Goal: Task Accomplishment & Management: Use online tool/utility

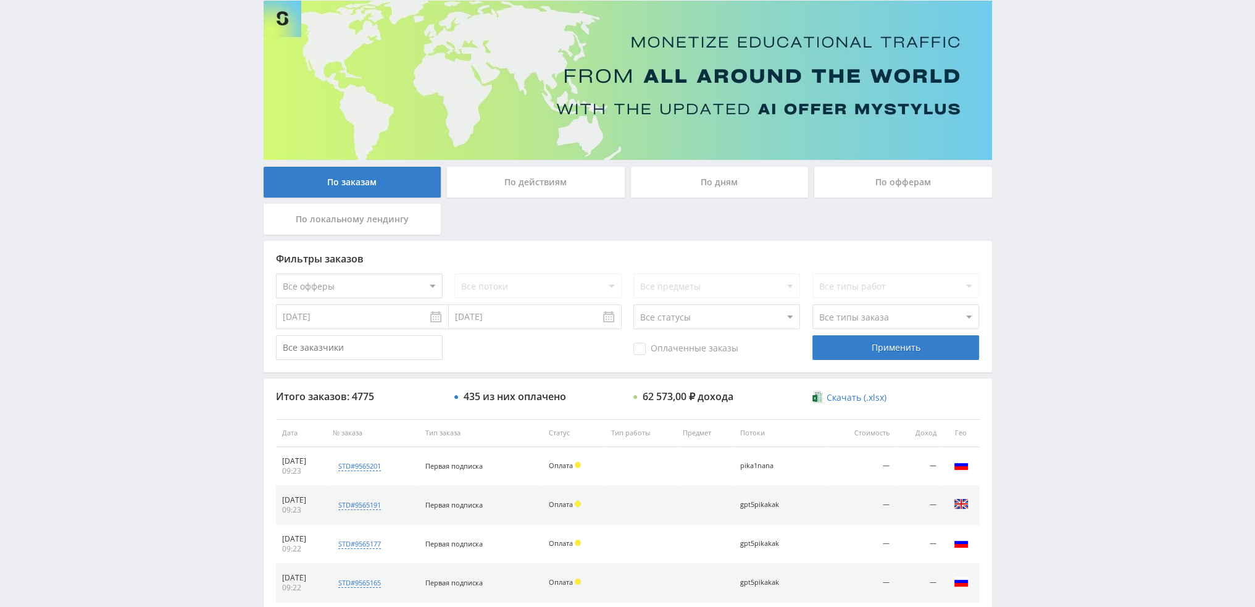
scroll to position [427, 0]
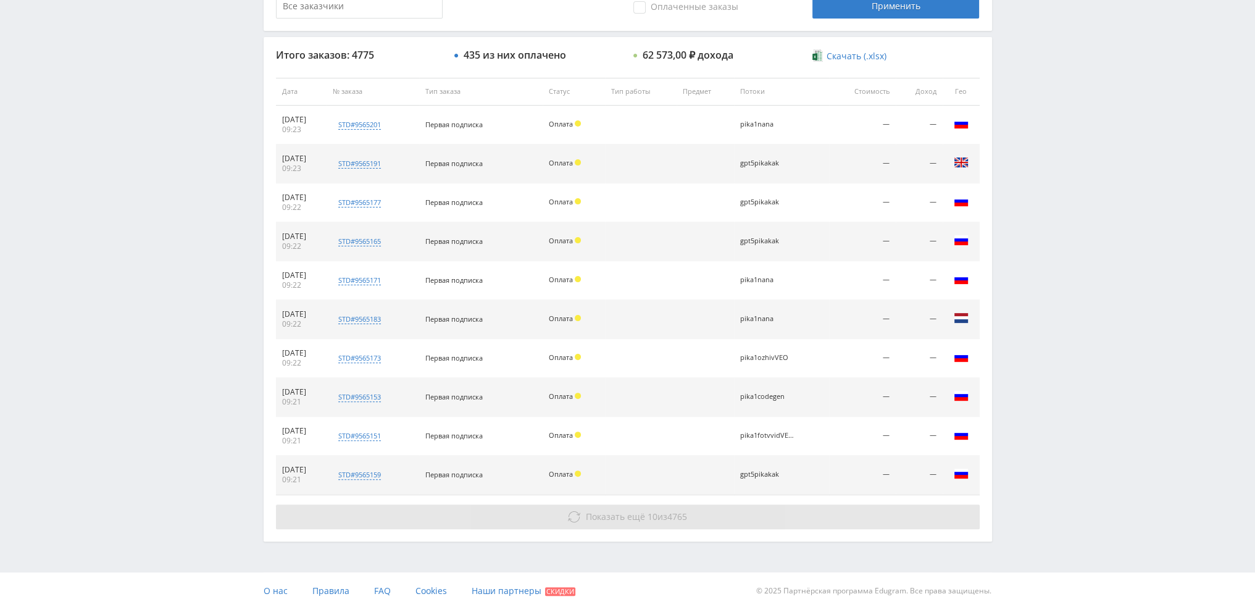
click at [617, 522] on button "Показать ещё 10 из 4765" at bounding box center [628, 516] width 704 height 25
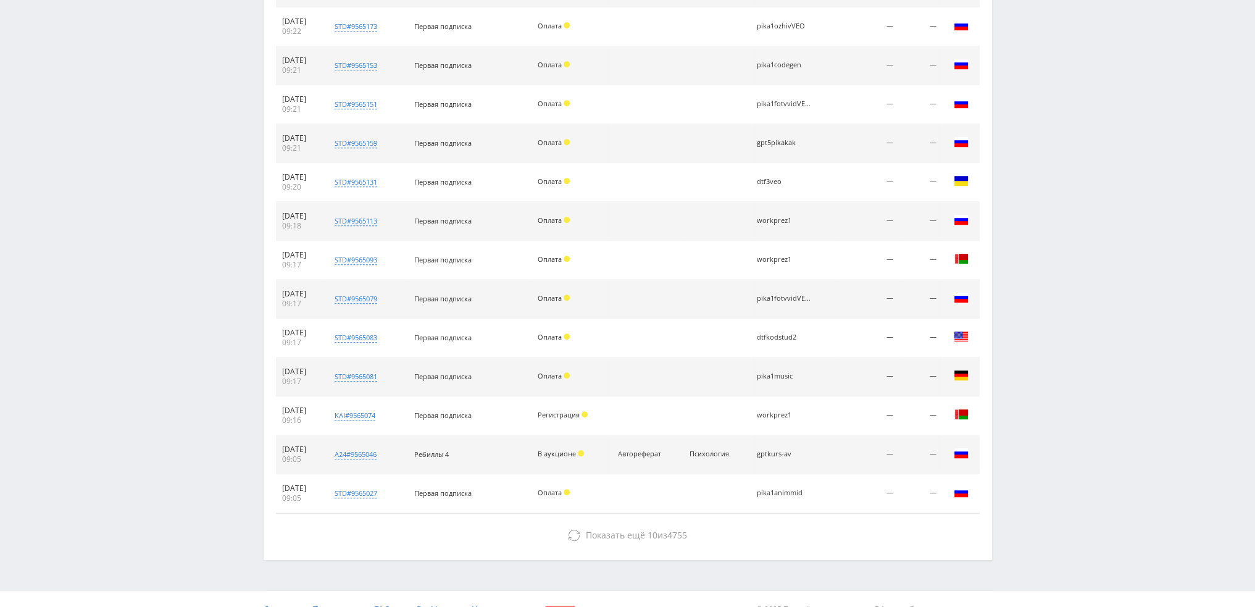
scroll to position [777, 0]
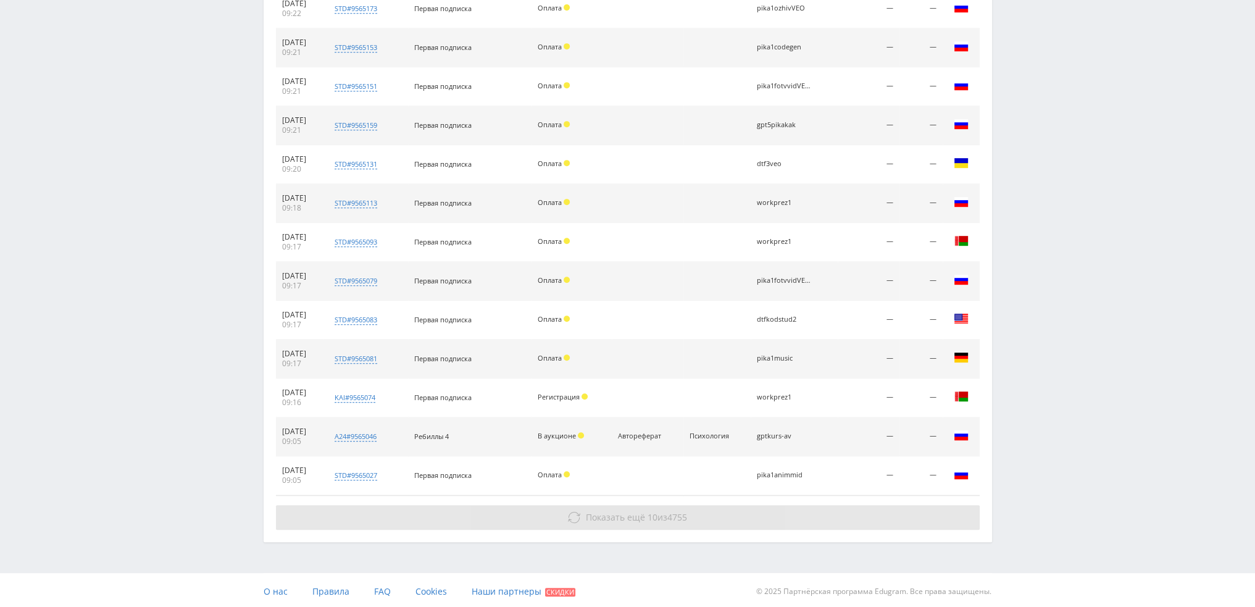
click at [784, 507] on button "Показать ещё 10 из 4755" at bounding box center [628, 517] width 704 height 25
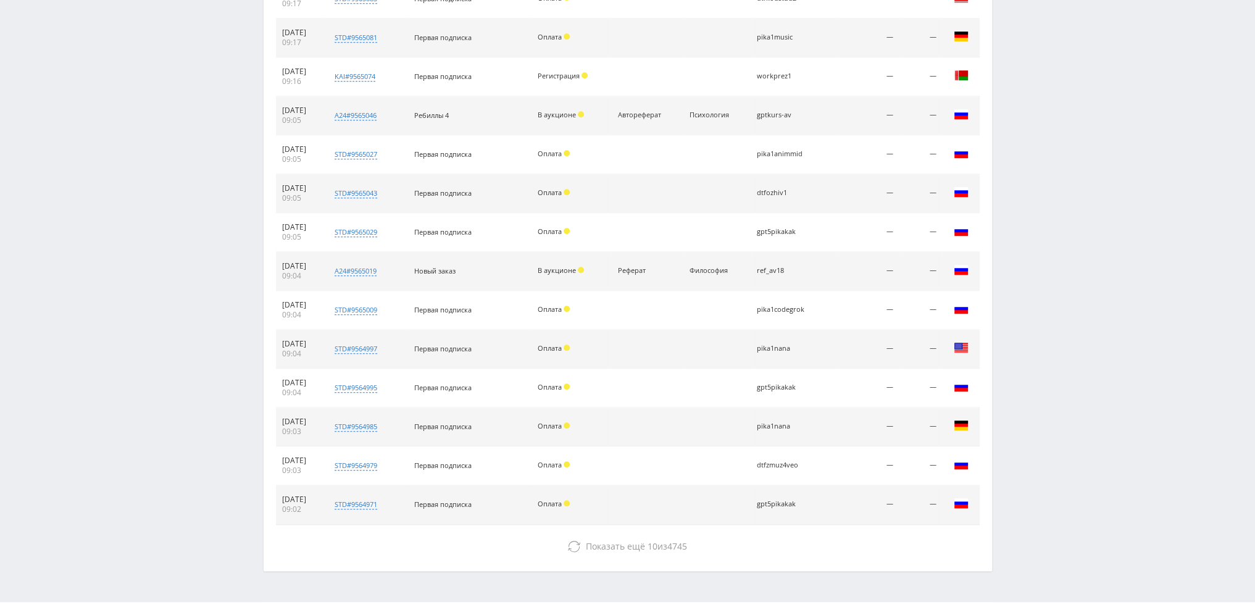
scroll to position [1126, 0]
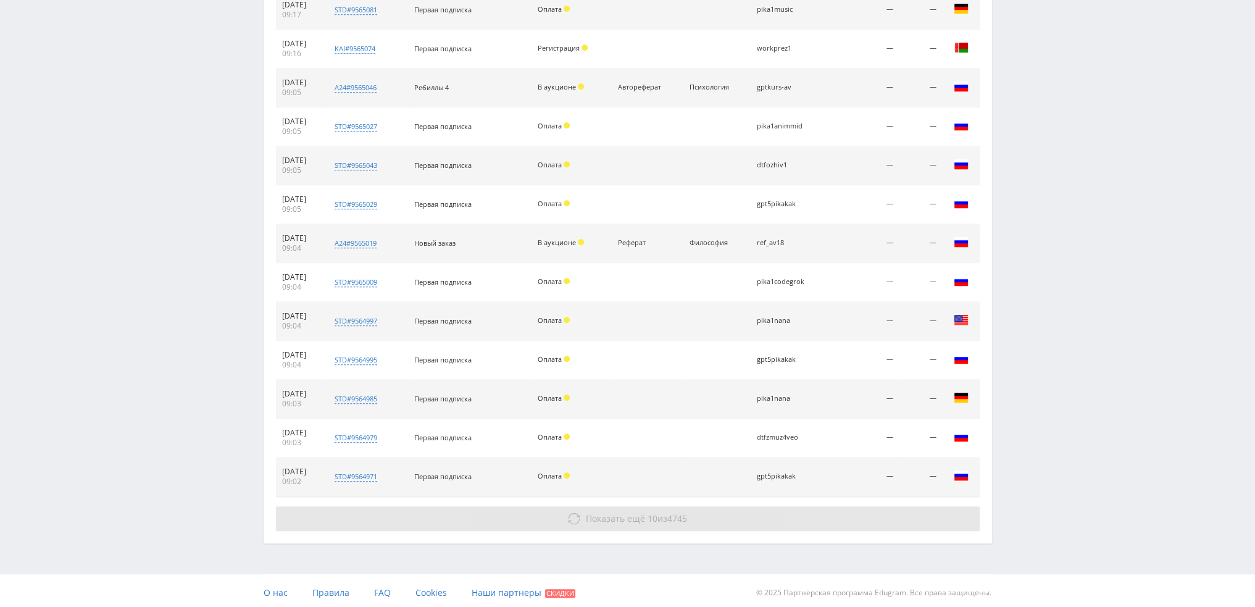
click at [747, 516] on button "Показать ещё 10 из 4745" at bounding box center [628, 518] width 704 height 25
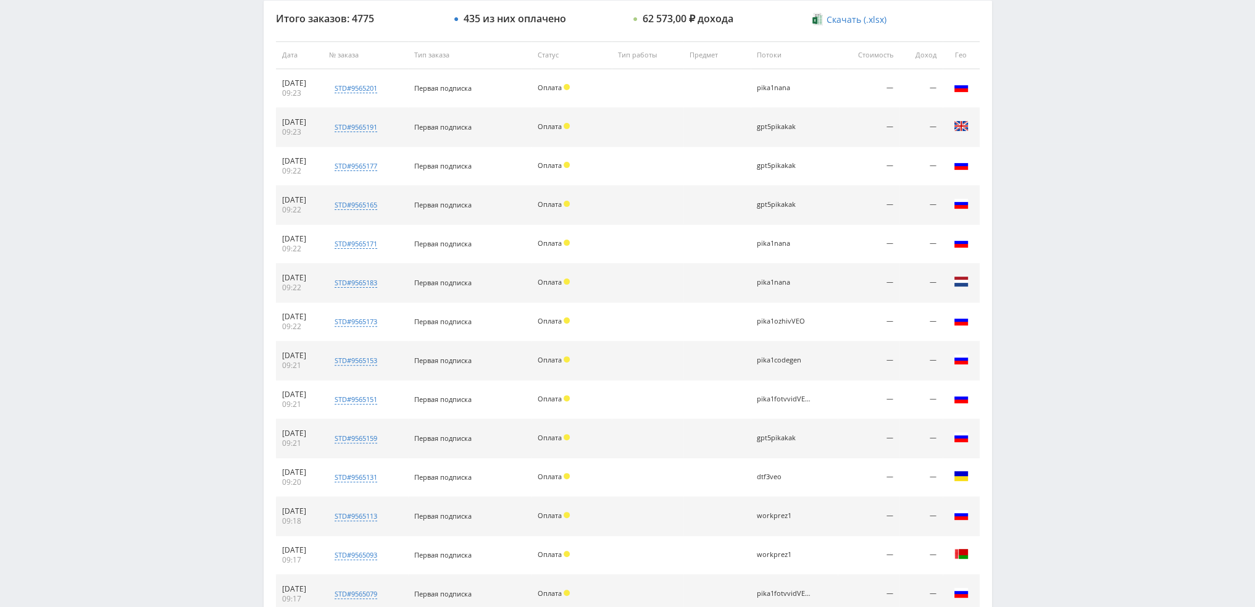
scroll to position [31, 0]
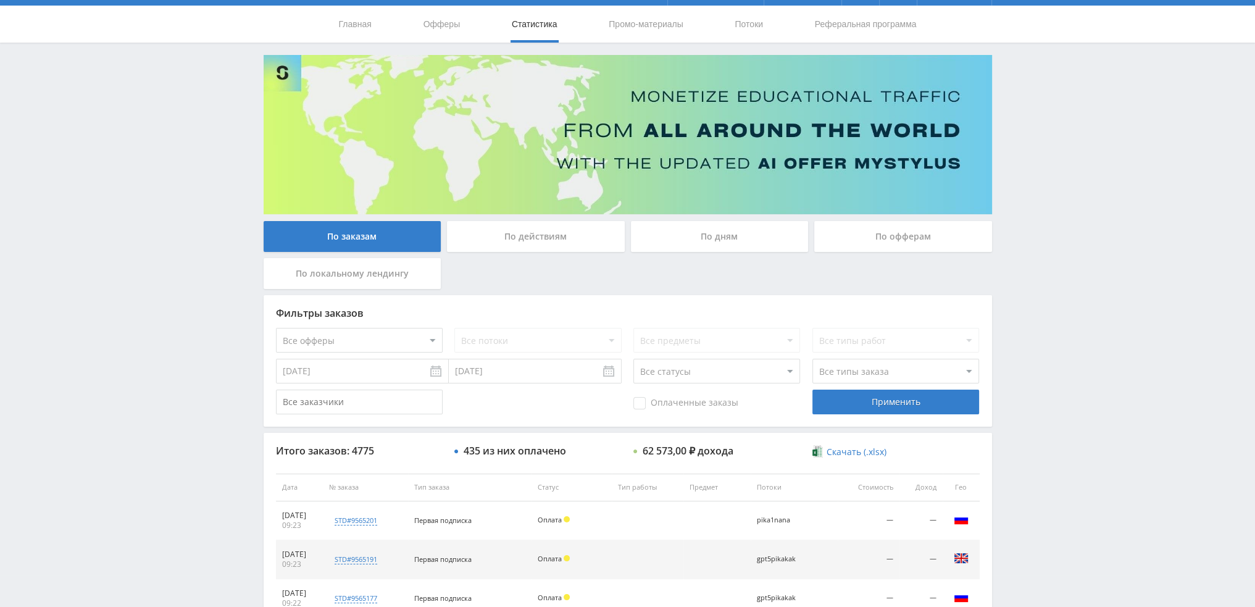
click at [698, 237] on div "По дням" at bounding box center [720, 236] width 178 height 31
click at [0, 0] on input "По дням" at bounding box center [0, 0] width 0 height 0
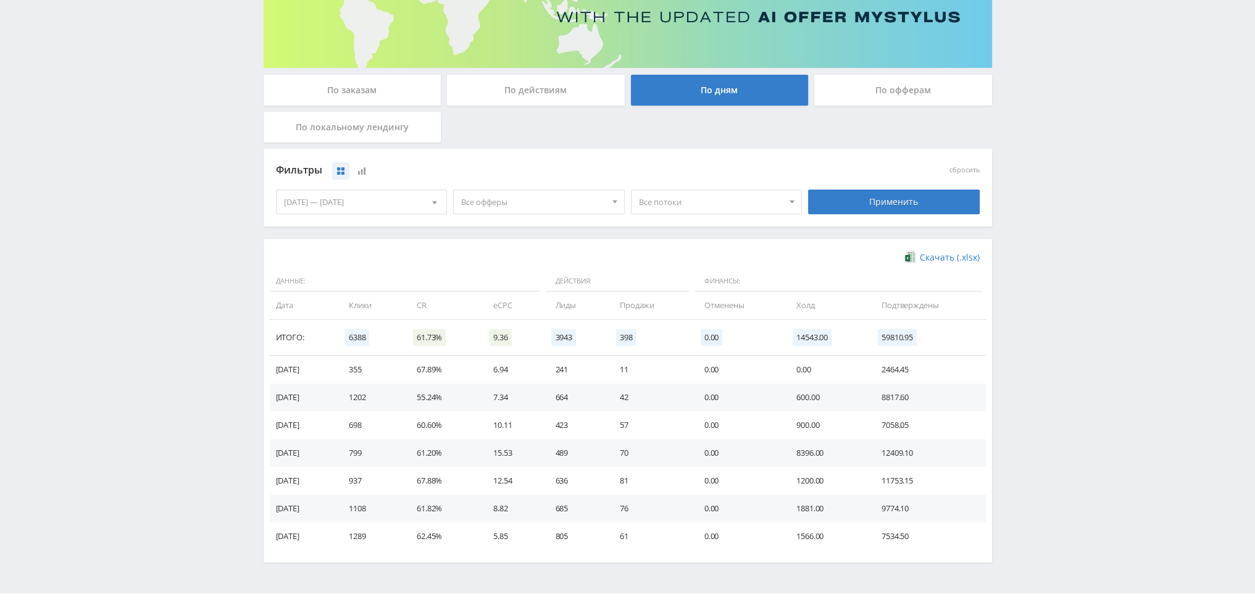
scroll to position [200, 0]
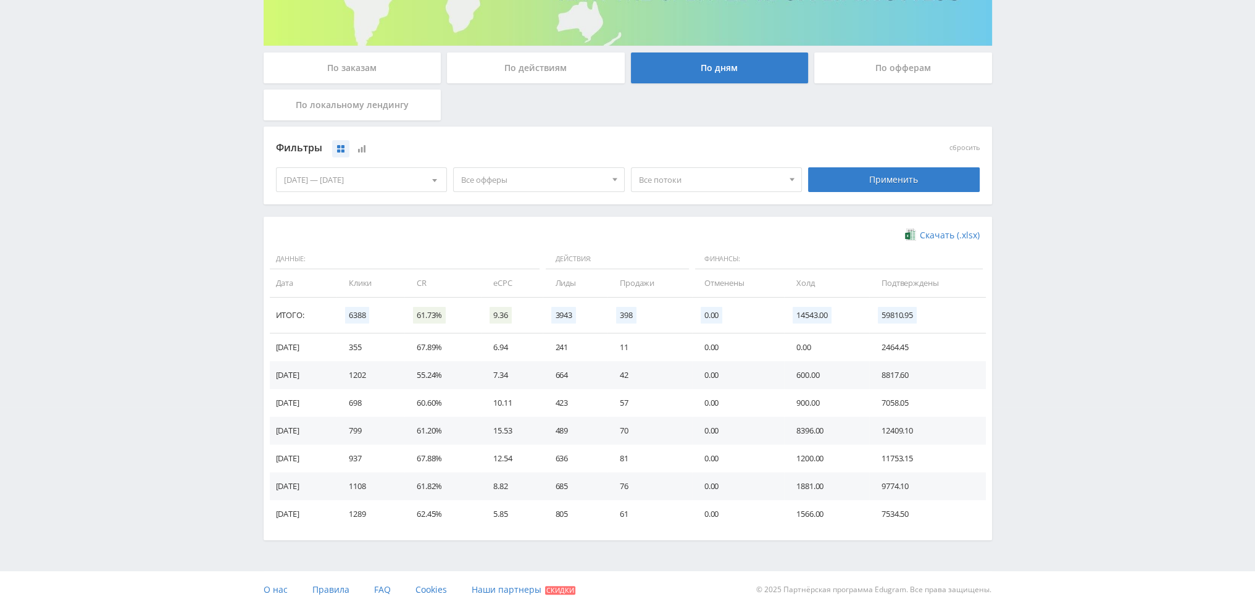
click at [519, 175] on span "Все офферы" at bounding box center [533, 179] width 144 height 23
click at [504, 236] on button "Кампус AI" at bounding box center [539, 239] width 170 height 17
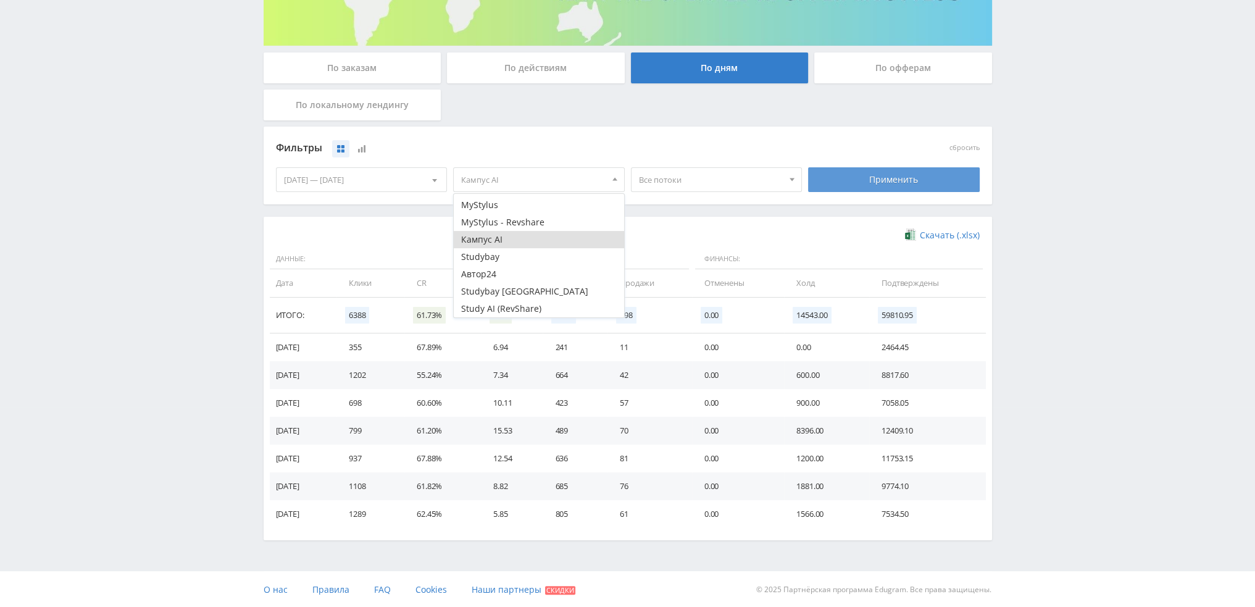
click at [902, 179] on div "Применить" at bounding box center [894, 179] width 172 height 25
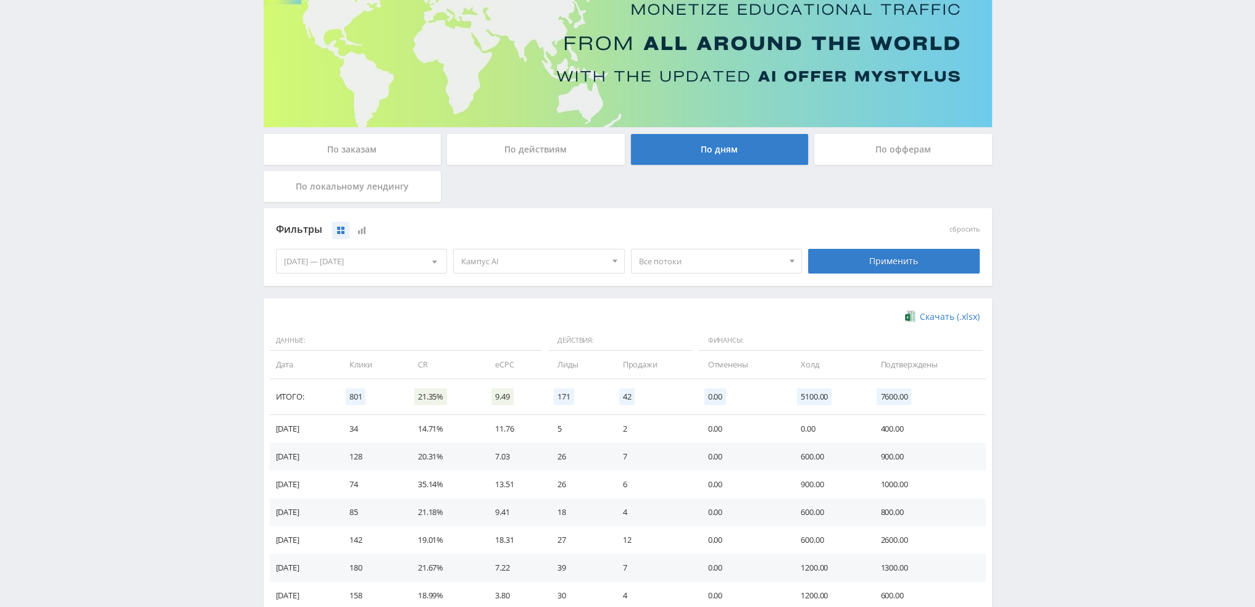
scroll to position [200, 0]
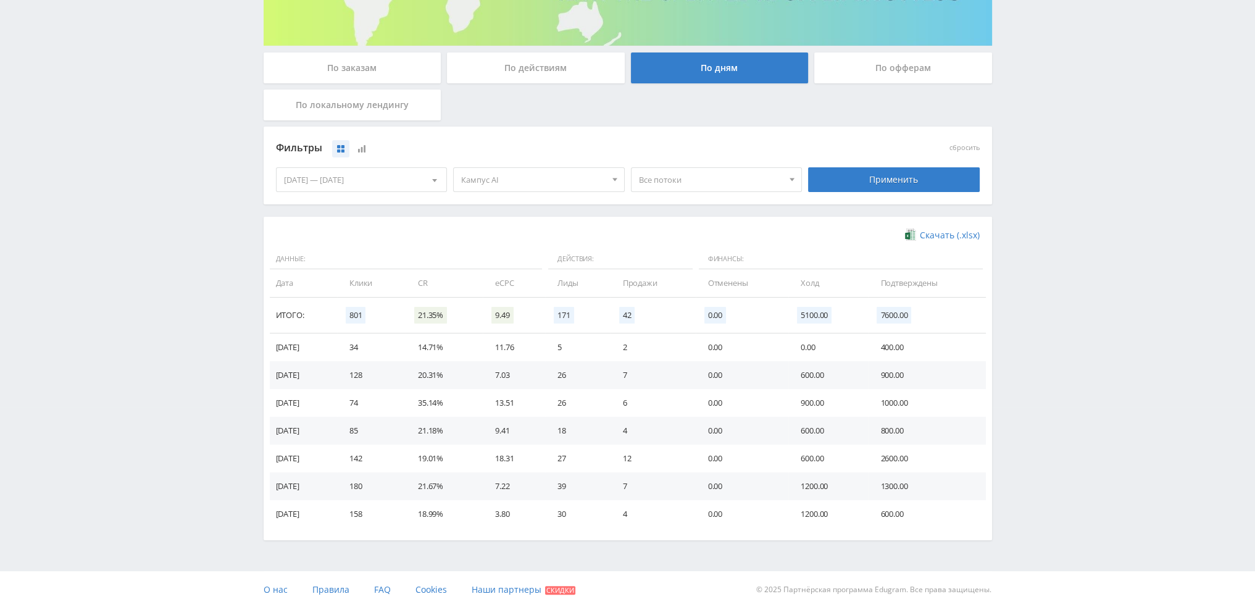
click at [511, 174] on span "Кампус AI" at bounding box center [533, 179] width 144 height 23
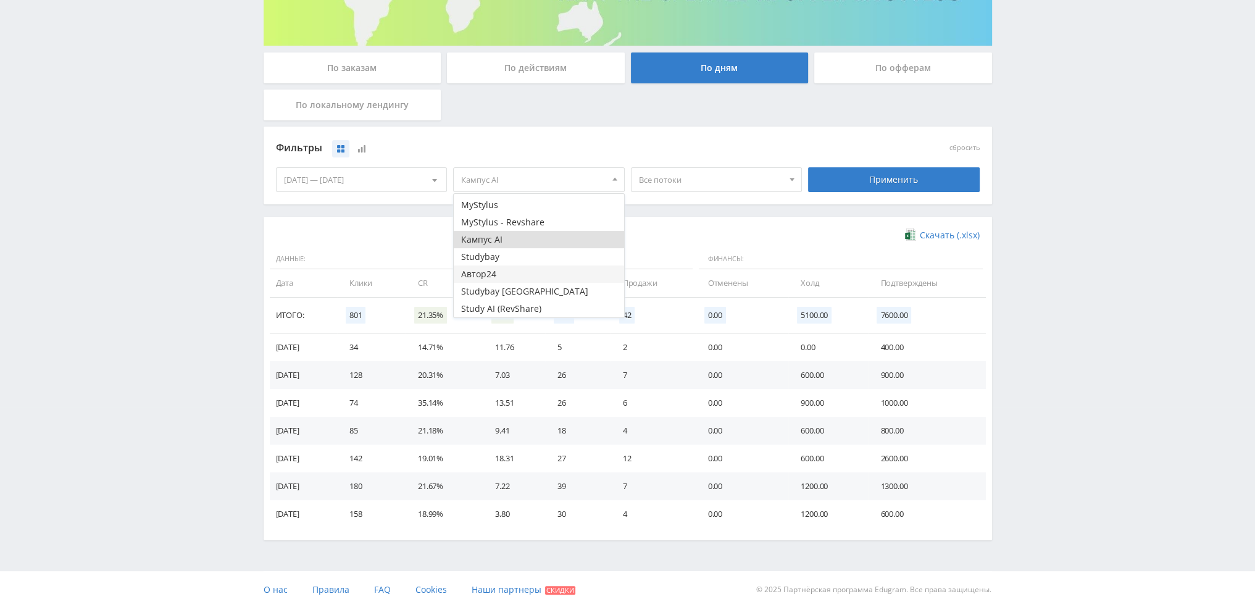
drag, startPoint x: 489, startPoint y: 241, endPoint x: 488, endPoint y: 266, distance: 24.7
click at [488, 241] on button "Кампус AI" at bounding box center [539, 239] width 170 height 17
click at [489, 273] on button "Автор24" at bounding box center [539, 274] width 170 height 17
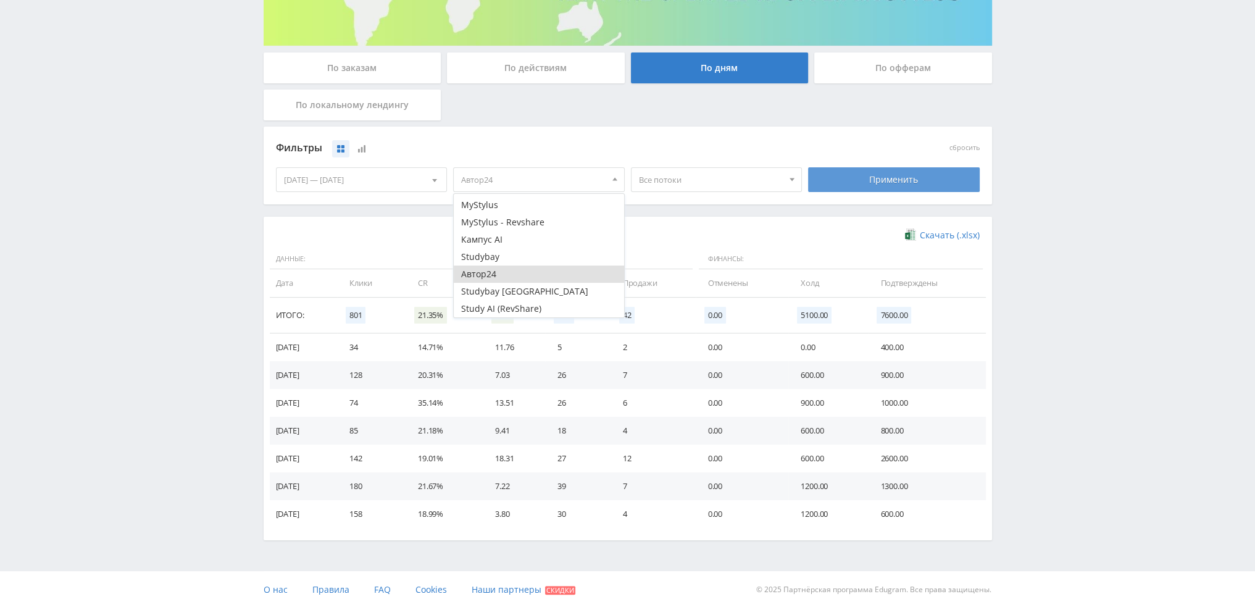
click at [845, 182] on div "Применить" at bounding box center [894, 179] width 172 height 25
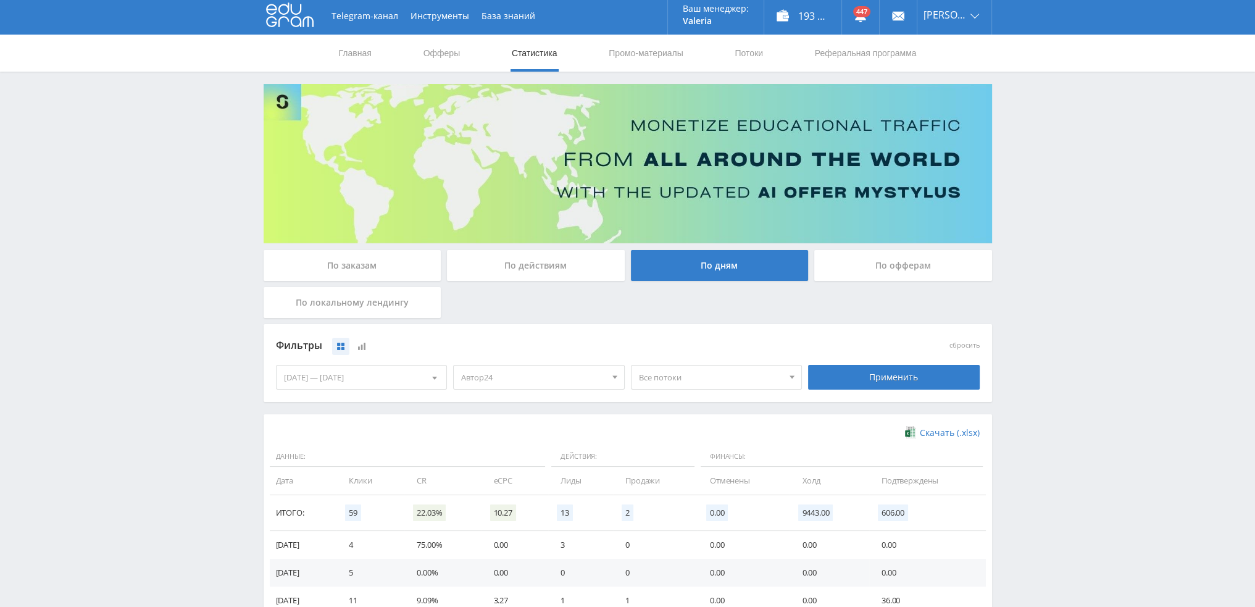
scroll to position [0, 0]
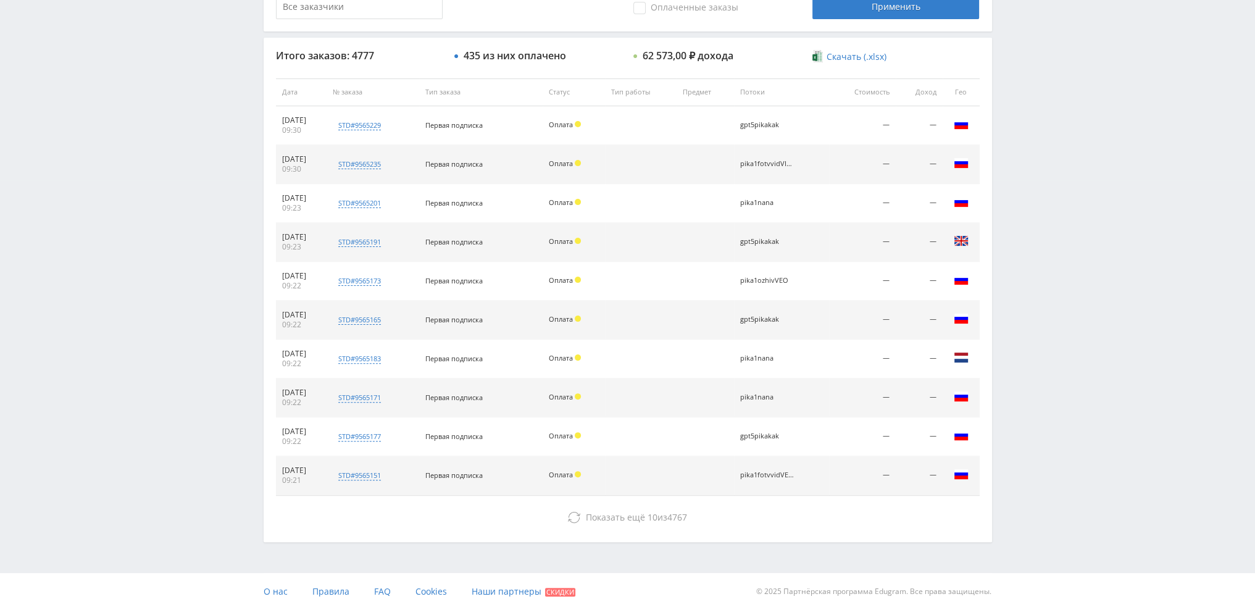
scroll to position [427, 0]
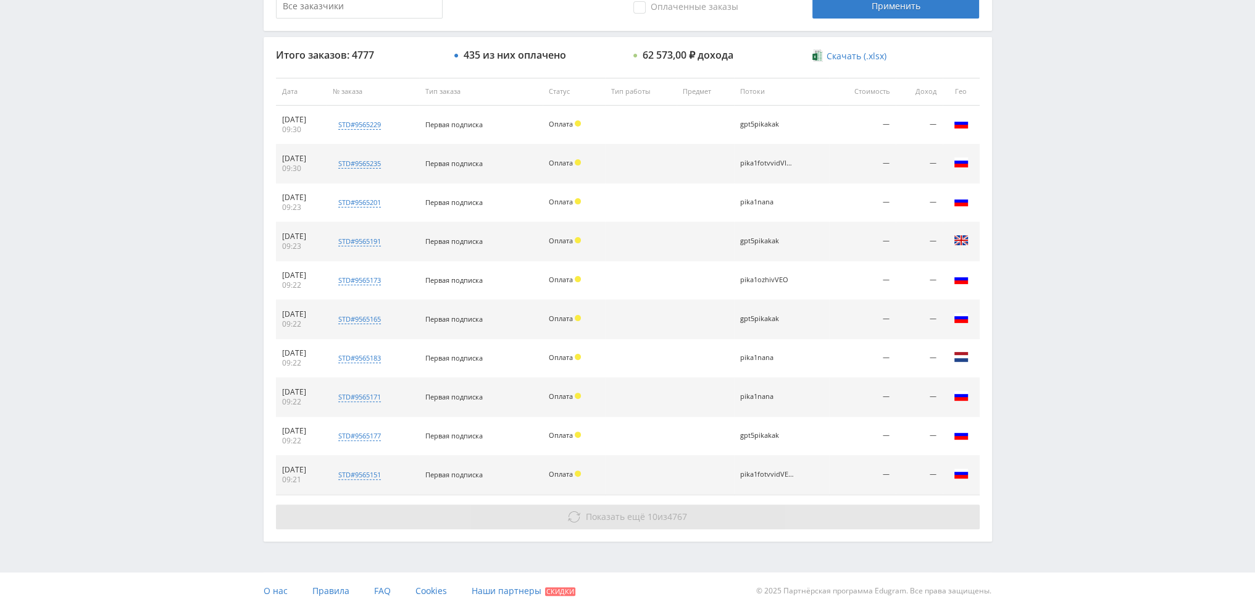
click at [627, 507] on button "Показать ещё 10 из 4767" at bounding box center [628, 516] width 704 height 25
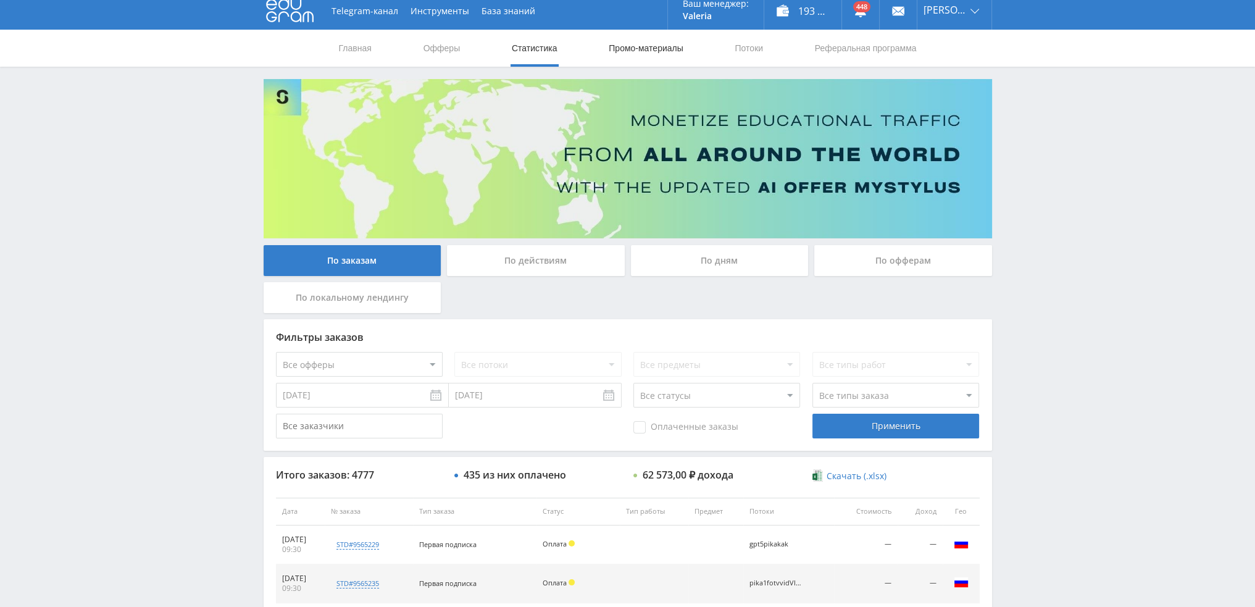
scroll to position [0, 0]
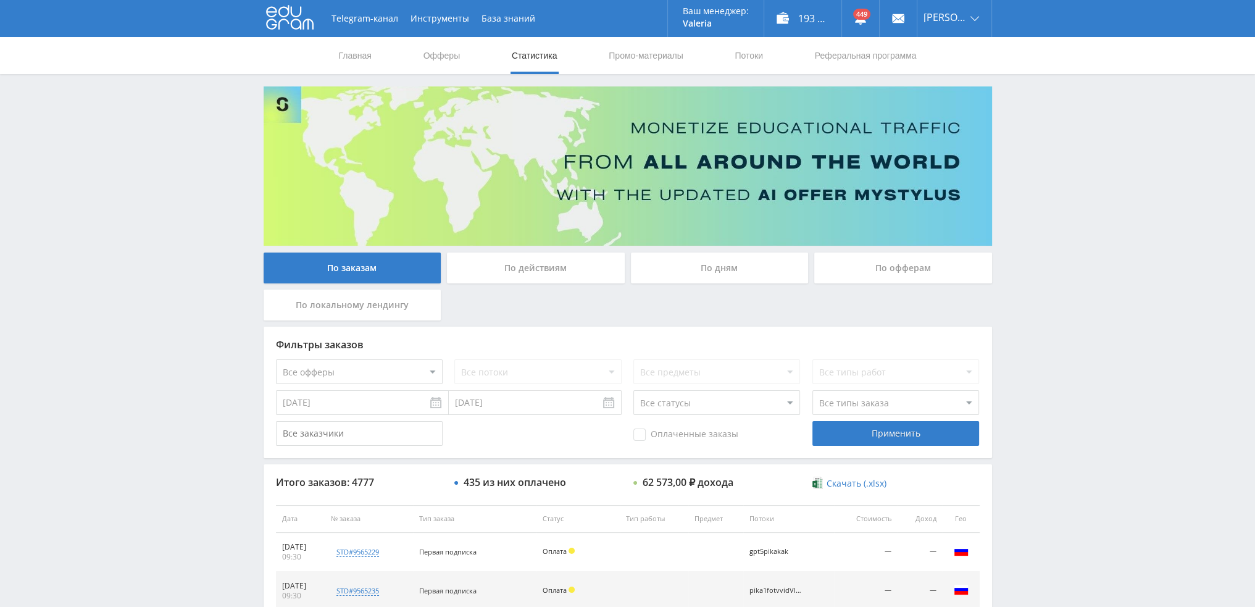
drag, startPoint x: 731, startPoint y: 57, endPoint x: 750, endPoint y: 57, distance: 19.2
click at [732, 57] on nav "Главная Офферы Статистика Промо-материалы Потоки Реферальная программа" at bounding box center [628, 55] width 580 height 37
click at [750, 57] on link "Потоки" at bounding box center [749, 55] width 31 height 37
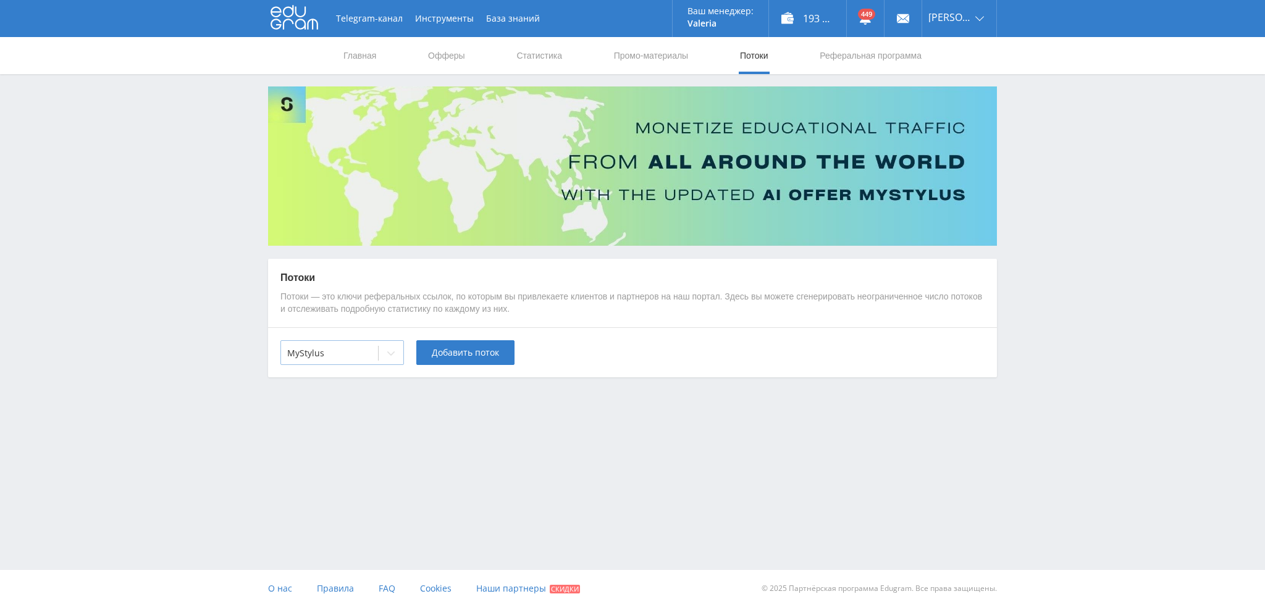
click at [379, 348] on div at bounding box center [390, 353] width 25 height 25
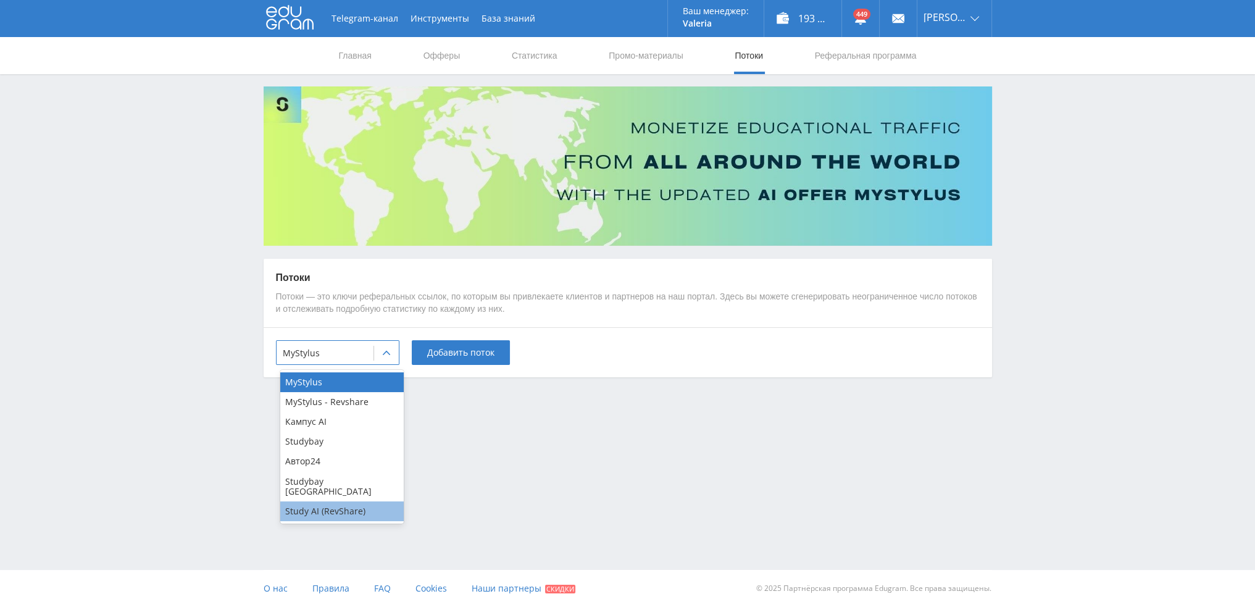
click at [341, 501] on div "Study AI (RevShare)" at bounding box center [341, 511] width 123 height 20
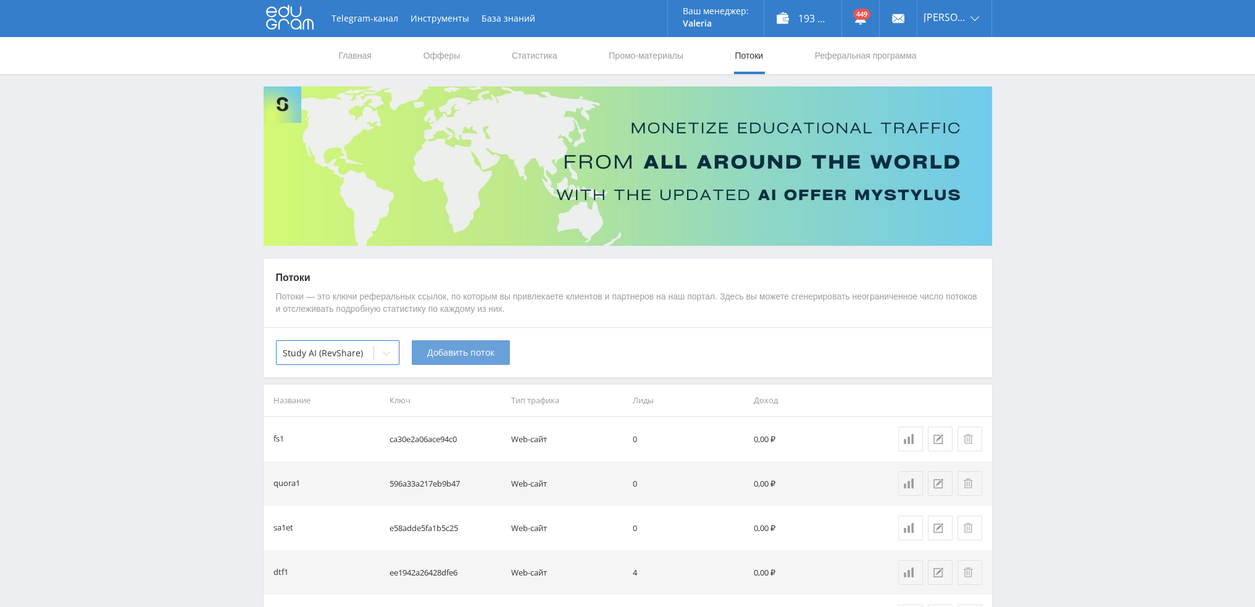
click at [449, 360] on button "Добавить поток" at bounding box center [461, 352] width 98 height 25
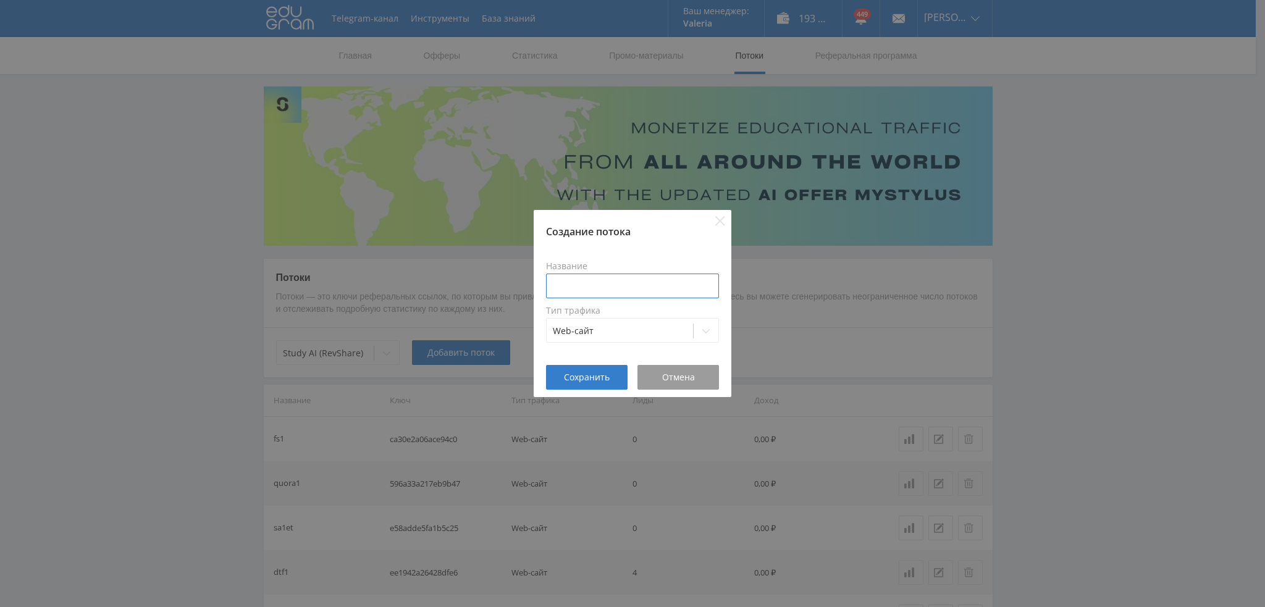
click at [616, 276] on input at bounding box center [632, 286] width 173 height 25
type input "ы"
type input "pikadip"
click at [593, 372] on span "Сохранить" at bounding box center [587, 377] width 46 height 10
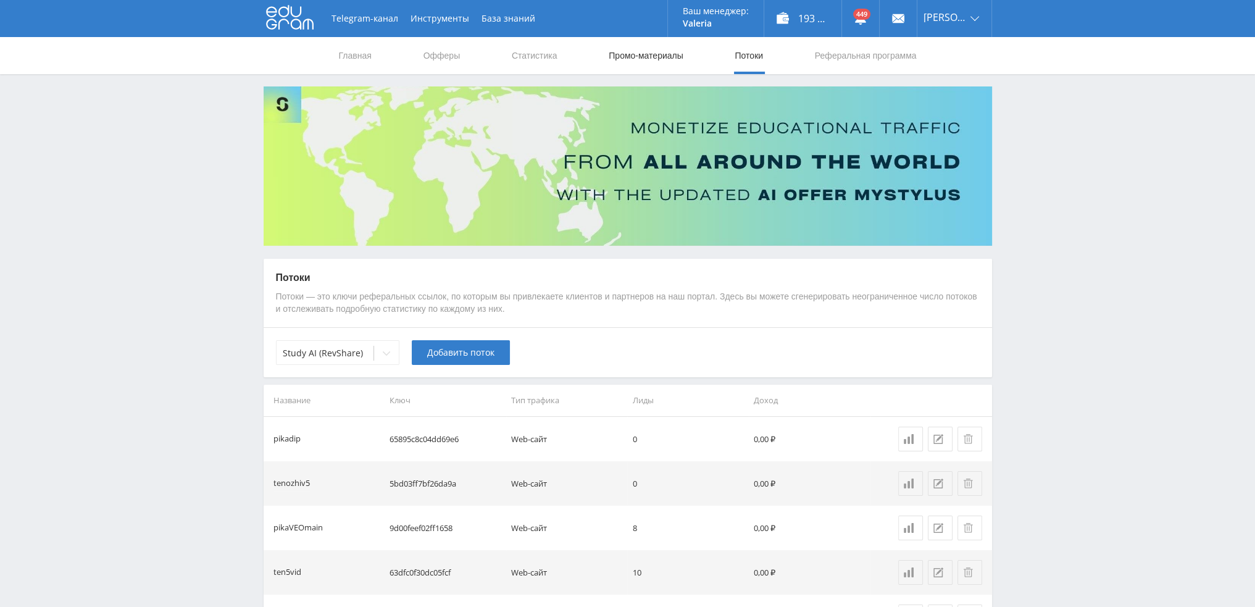
click at [622, 57] on link "Промо-материалы" at bounding box center [646, 55] width 77 height 37
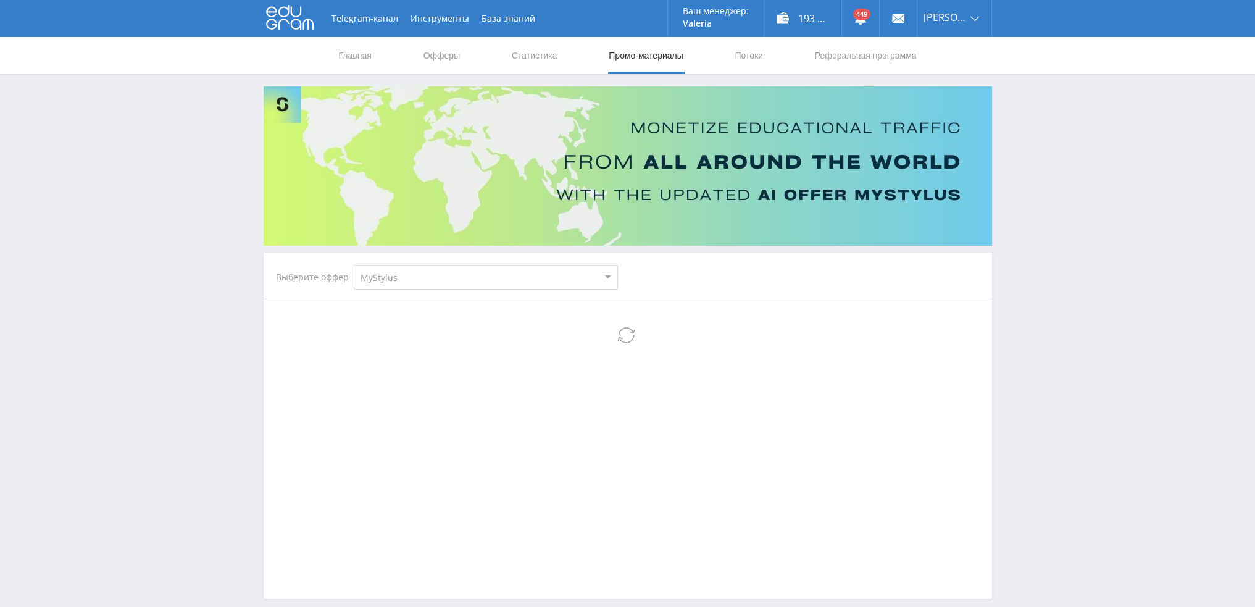
click at [440, 286] on select "MyStylus MyStylus - Revshare Кампус AI Studybay Автор24 Studybay Brazil Study A…" at bounding box center [486, 277] width 264 height 25
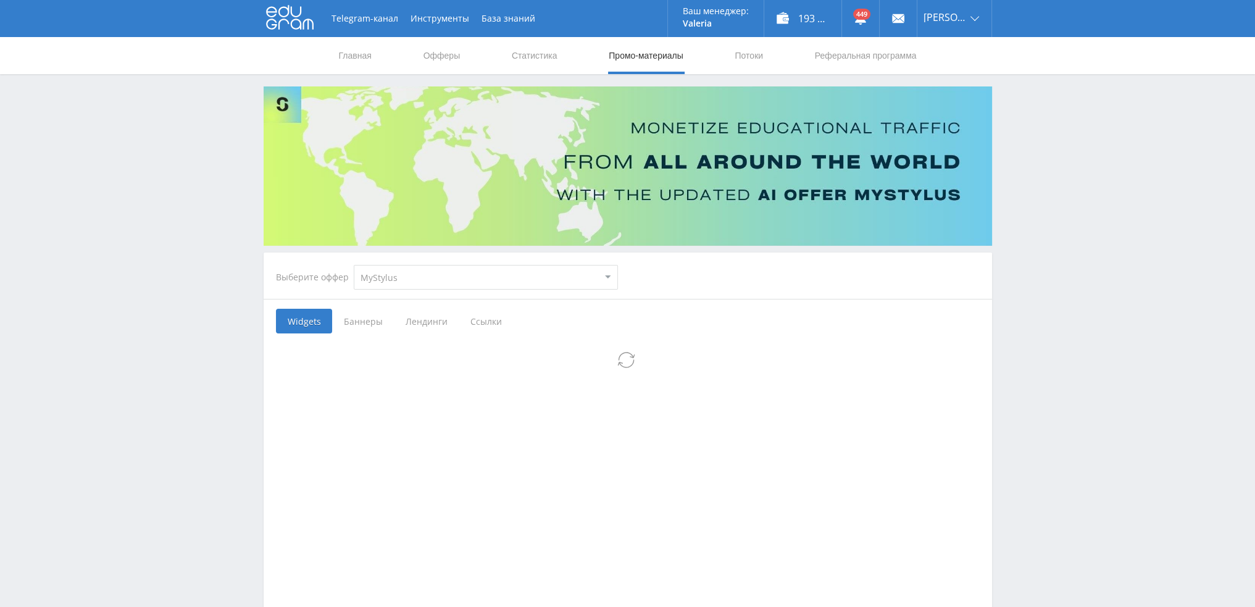
click at [420, 278] on select "MyStylus MyStylus - Revshare Кампус AI Studybay Автор24 Studybay Brazil Study A…" at bounding box center [486, 277] width 264 height 25
select select "376"
click at [354, 265] on select "MyStylus MyStylus - Revshare Кампус AI Studybay Автор24 Studybay Brazil Study A…" at bounding box center [486, 277] width 264 height 25
select select "376"
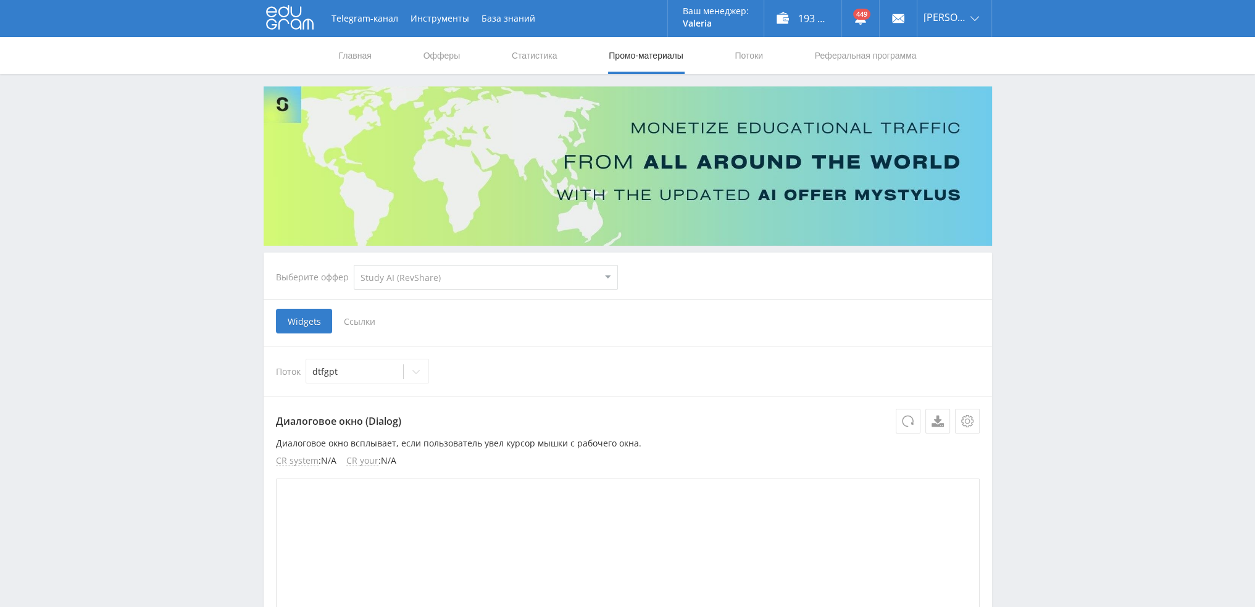
click at [358, 317] on span "Ссылки" at bounding box center [359, 321] width 55 height 25
click at [0, 0] on input "Ссылки" at bounding box center [0, 0] width 0 height 0
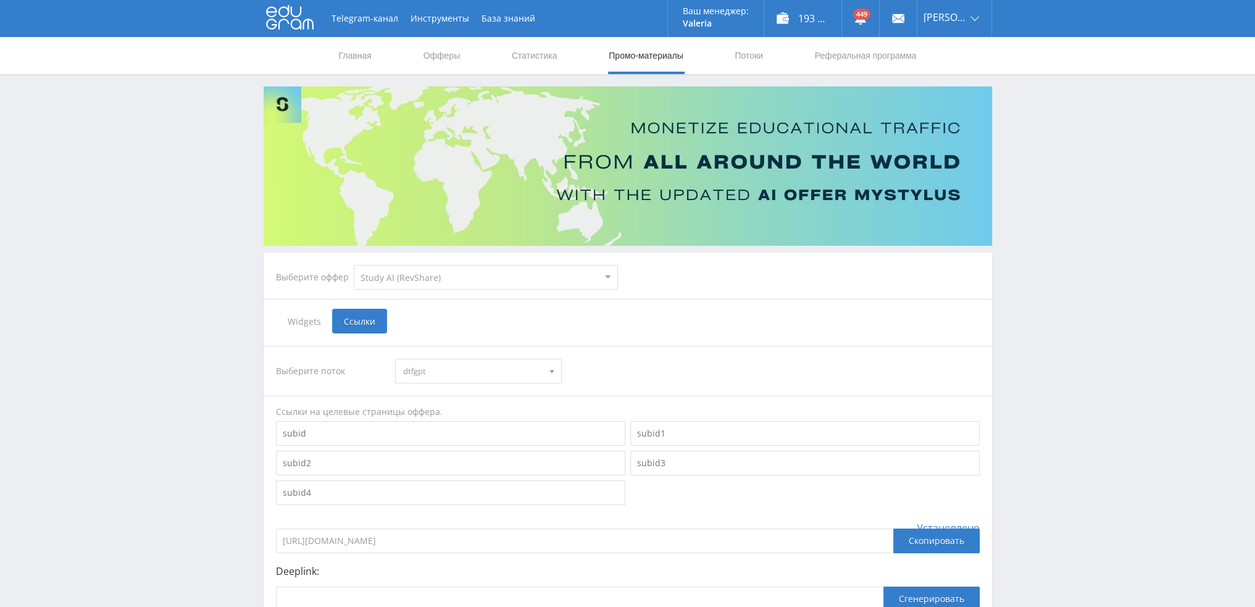
click at [468, 376] on span "dtfgpt" at bounding box center [473, 370] width 140 height 23
click at [429, 444] on button "pikadip" at bounding box center [478, 441] width 165 height 17
click at [429, 540] on input "https://eduforms.org/?rid=65895c8c04dd69e6" at bounding box center [584, 541] width 617 height 25
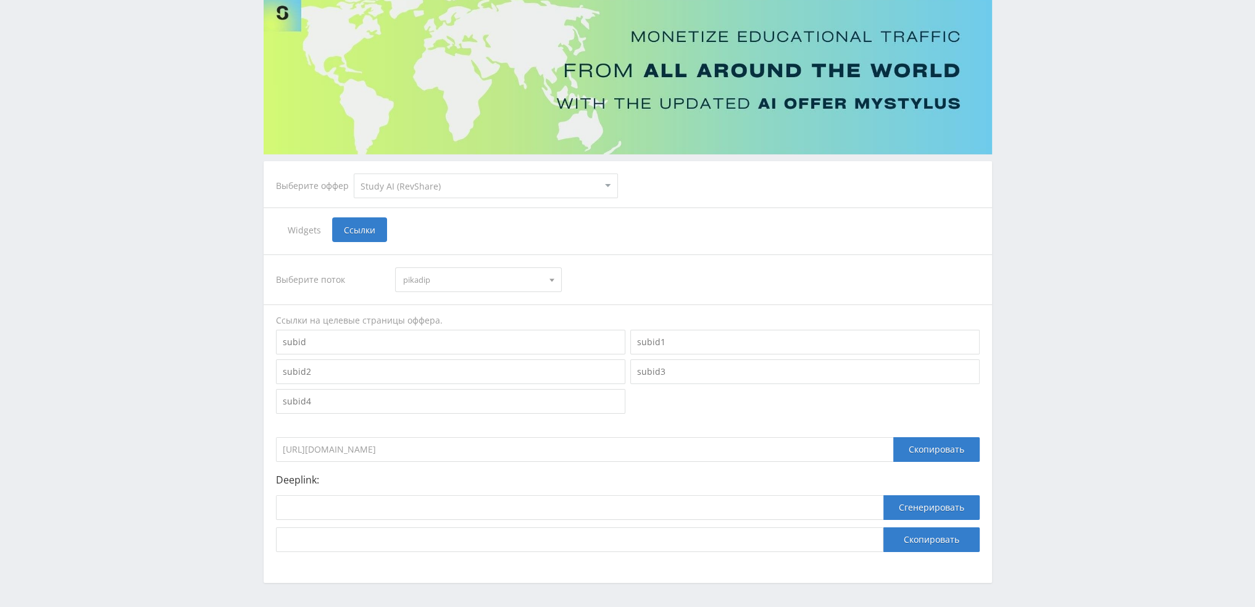
scroll to position [135, 0]
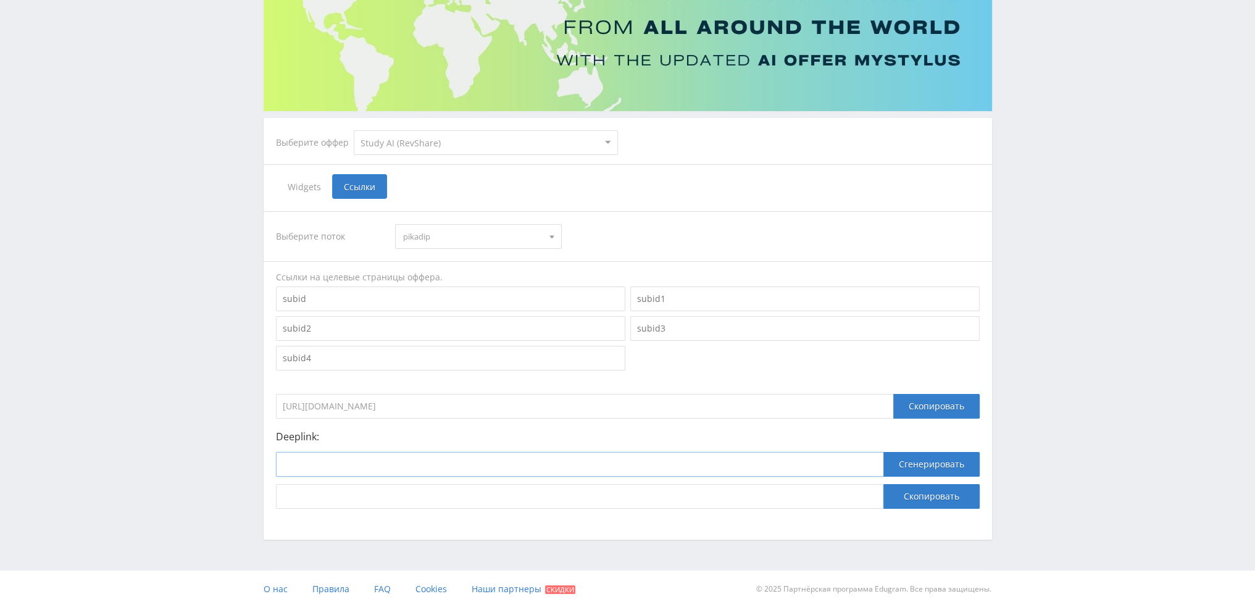
click at [479, 469] on input at bounding box center [580, 464] width 608 height 25
paste input "https://study24.ai/chat/chat_gpt5"
type input "https://study24.ai/chat/chat_gpt5"
click at [918, 471] on button "Сгенерировать" at bounding box center [932, 464] width 96 height 25
click at [919, 497] on button "Скопировать" at bounding box center [932, 496] width 96 height 25
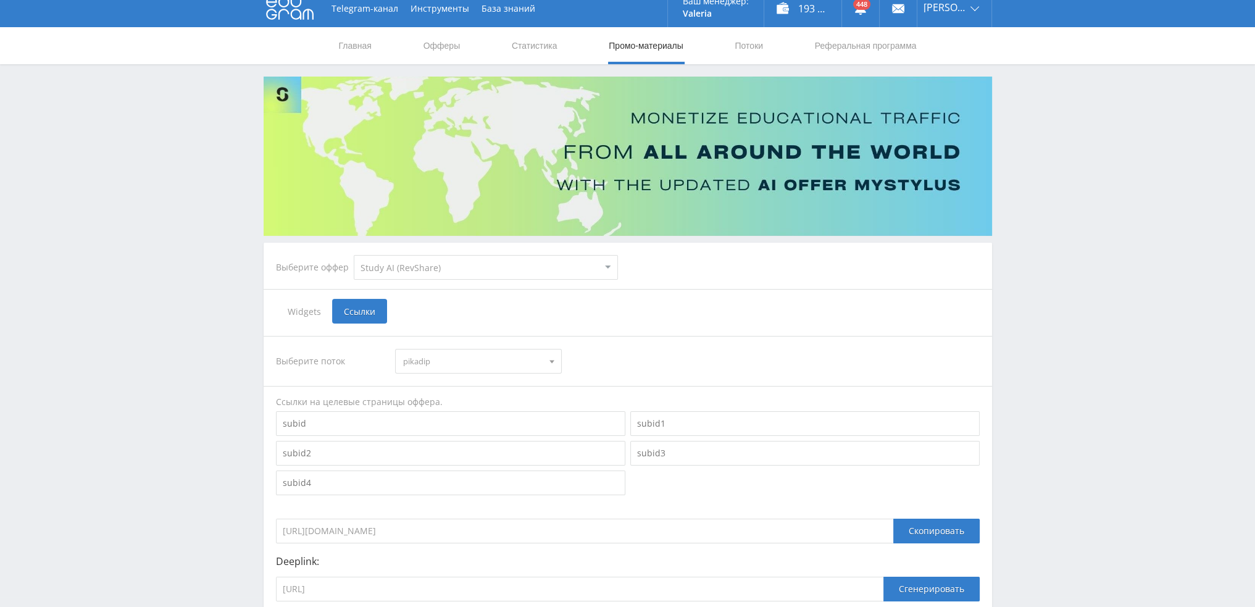
scroll to position [0, 0]
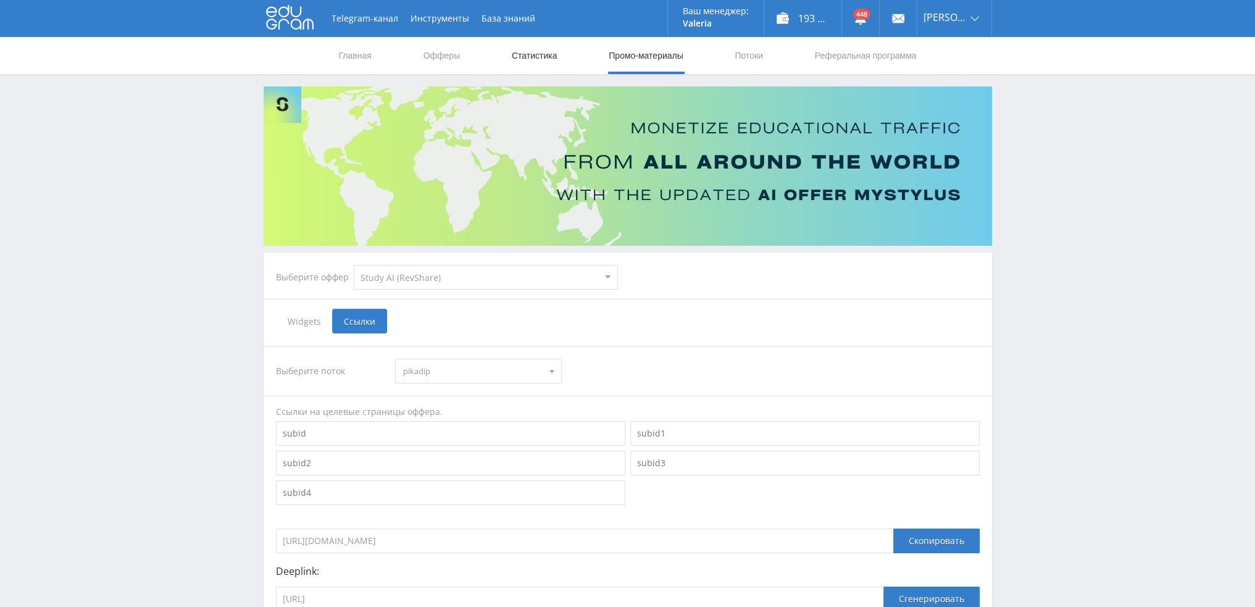
click at [542, 55] on link "Статистика" at bounding box center [535, 55] width 48 height 37
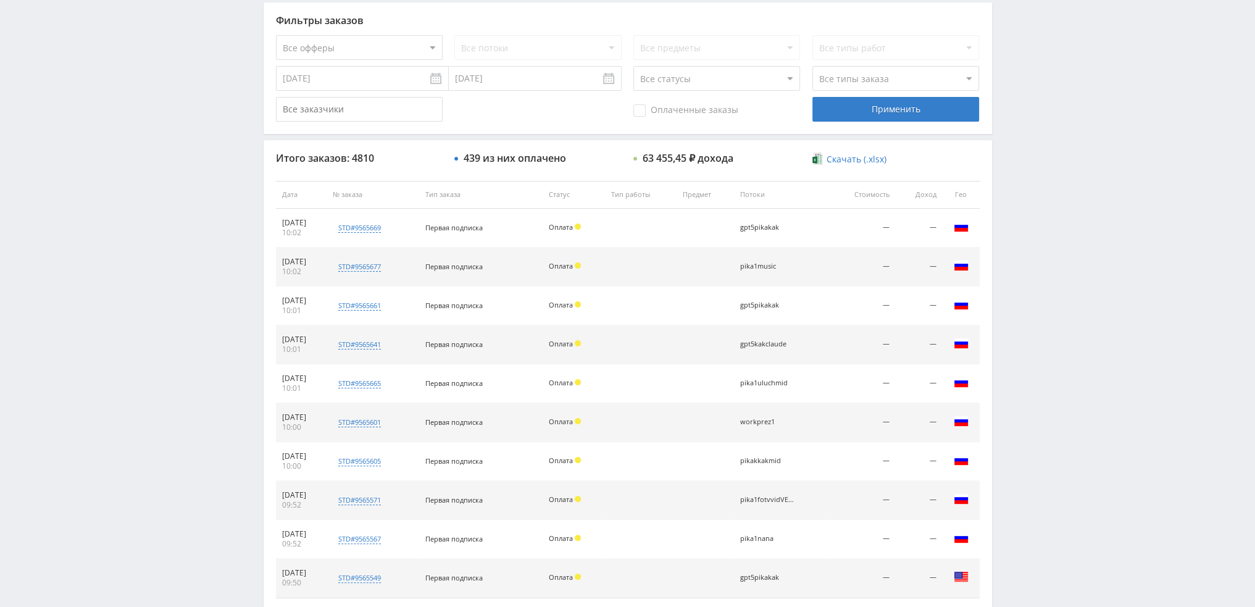
scroll to position [427, 0]
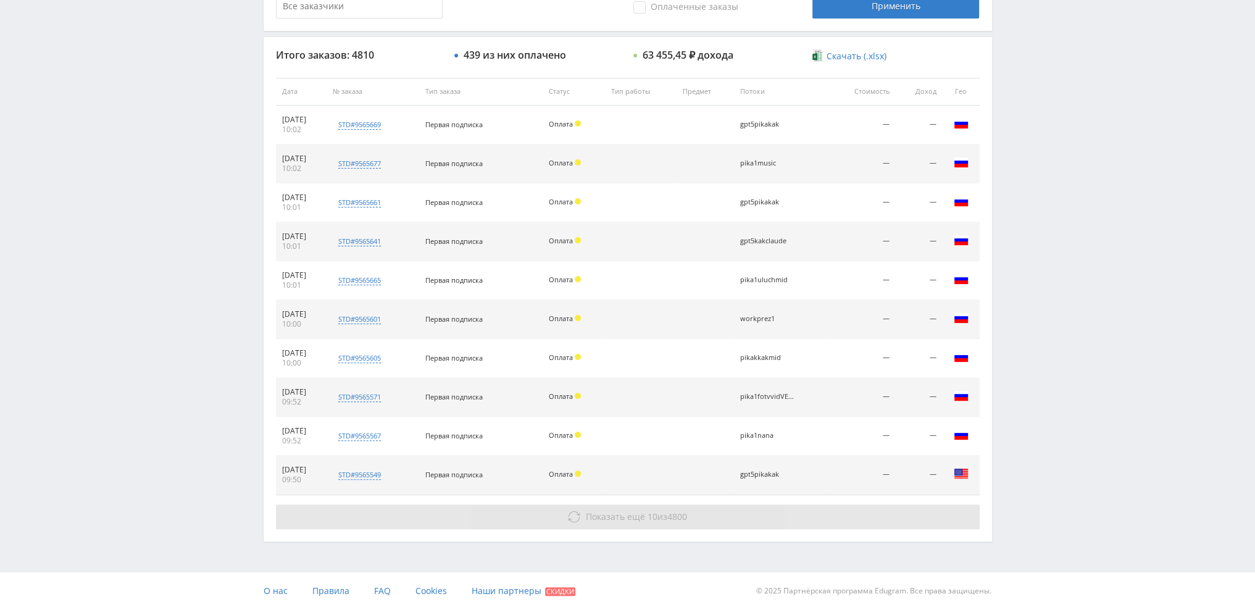
click at [654, 519] on span "10" at bounding box center [653, 517] width 10 height 12
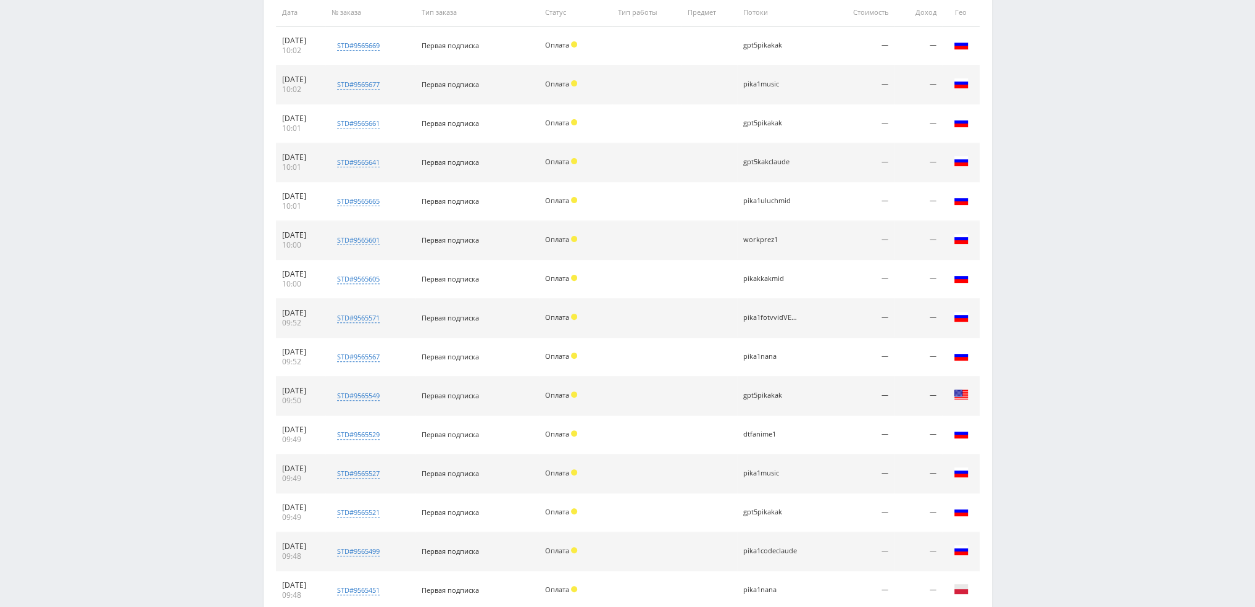
scroll to position [753, 0]
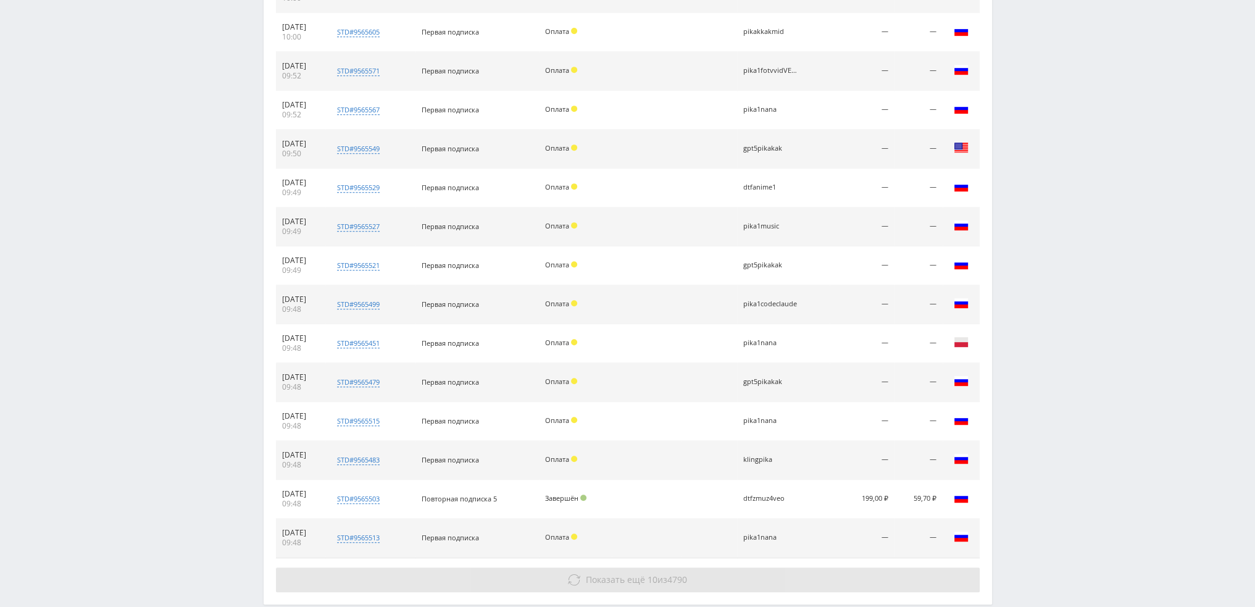
click at [629, 578] on span "Показать ещё" at bounding box center [615, 580] width 59 height 12
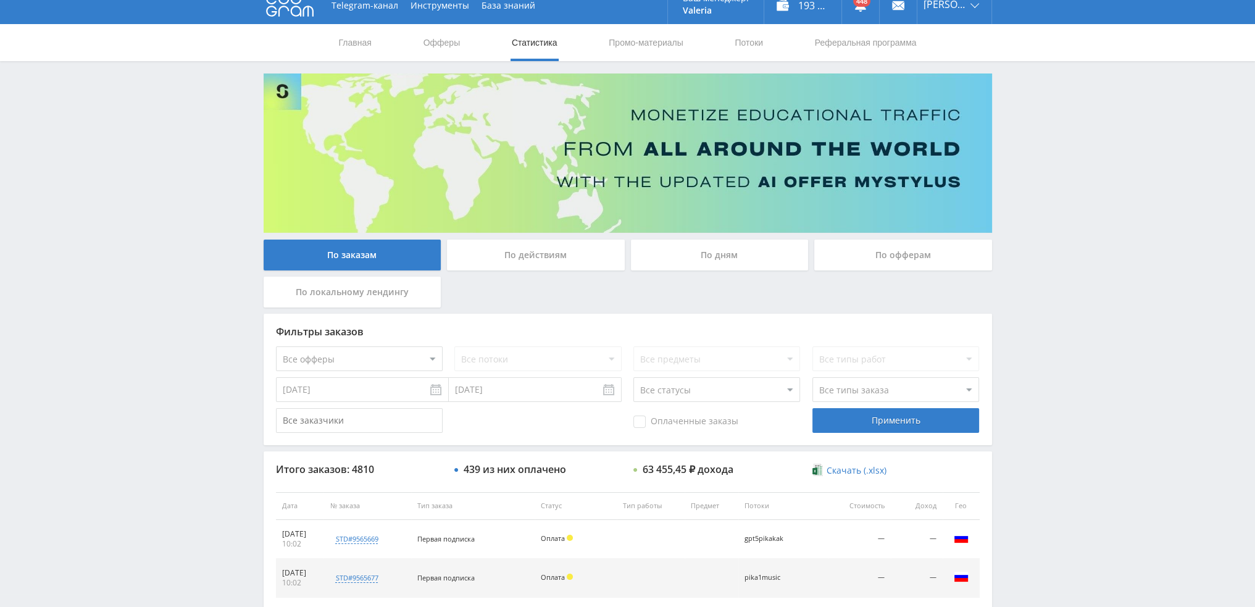
scroll to position [0, 0]
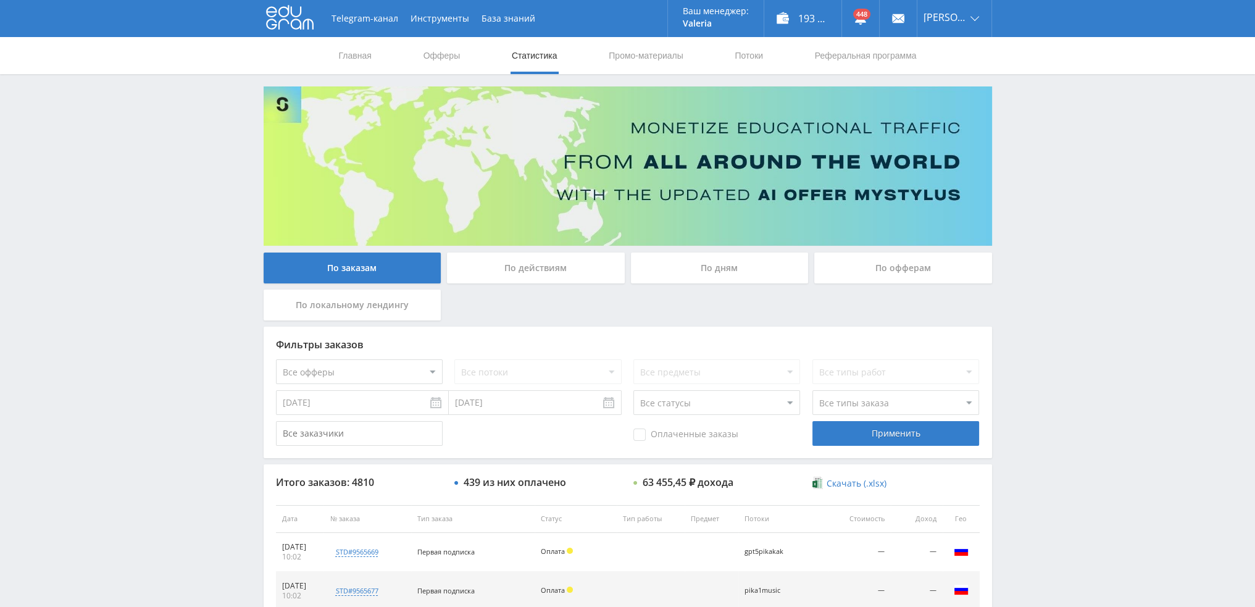
click at [715, 272] on div "По дням" at bounding box center [720, 268] width 178 height 31
click at [0, 0] on input "По дням" at bounding box center [0, 0] width 0 height 0
click at [741, 254] on div "По дням" at bounding box center [720, 268] width 178 height 31
click at [0, 0] on input "По дням" at bounding box center [0, 0] width 0 height 0
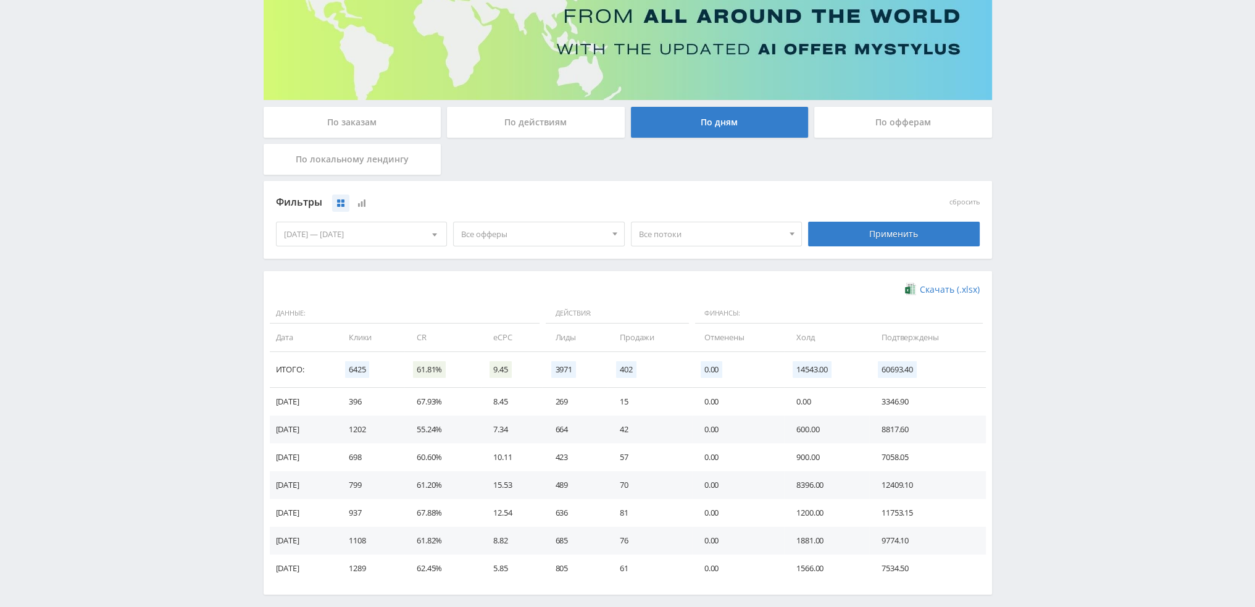
scroll to position [185, 0]
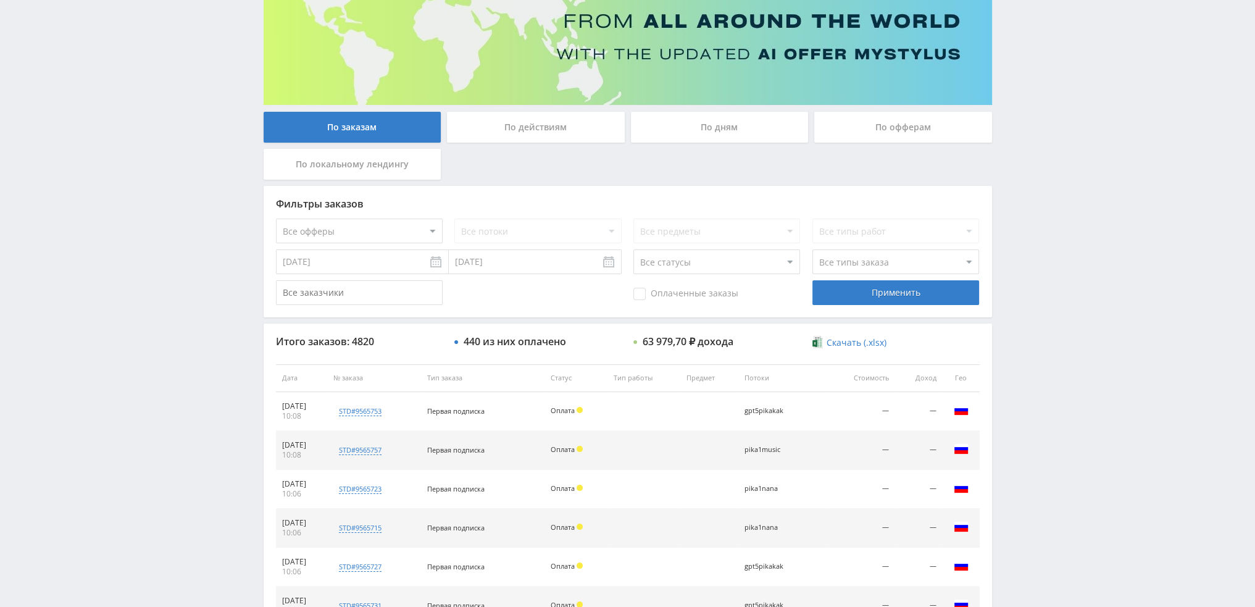
scroll to position [62, 0]
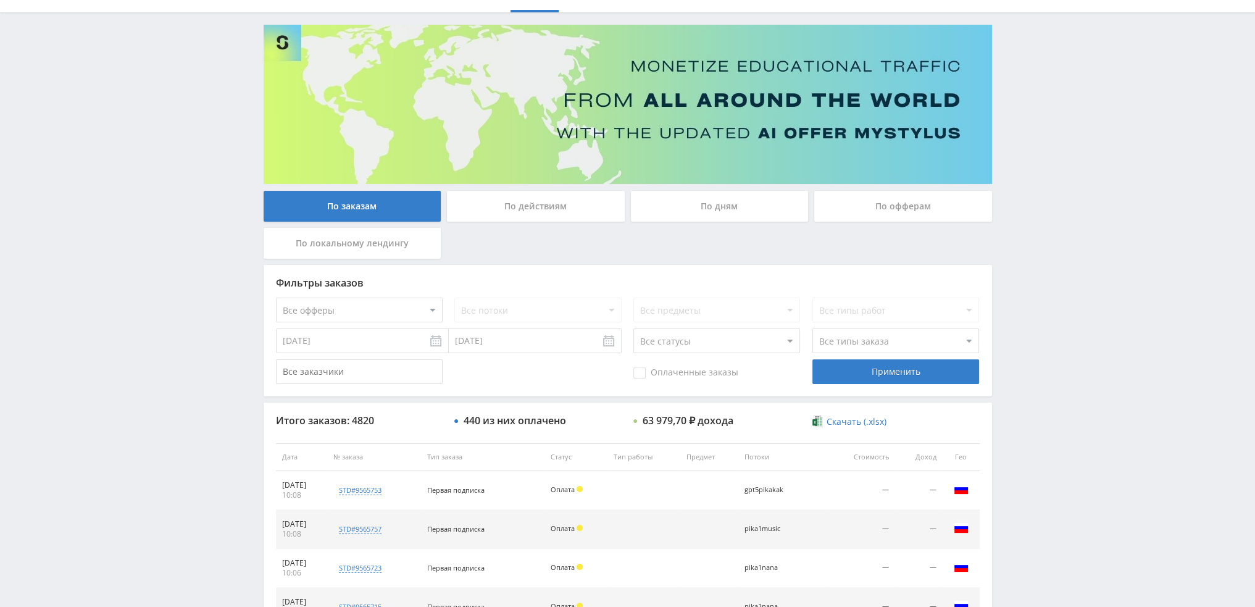
click at [724, 203] on div "По дням" at bounding box center [720, 206] width 178 height 31
click at [0, 0] on input "По дням" at bounding box center [0, 0] width 0 height 0
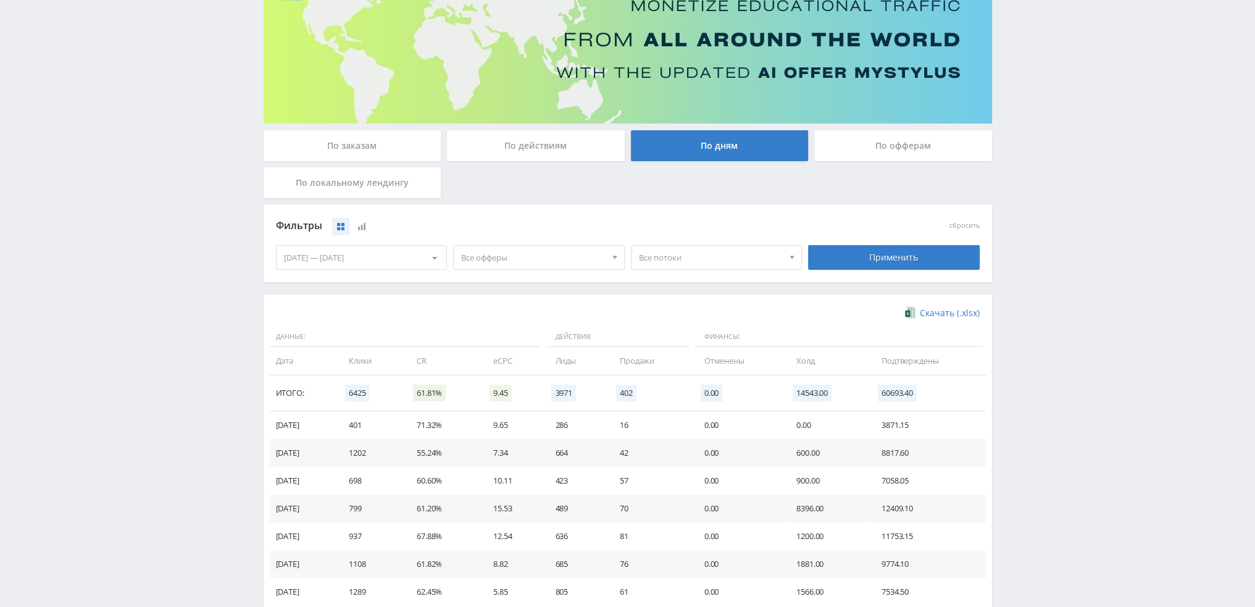
scroll to position [200, 0]
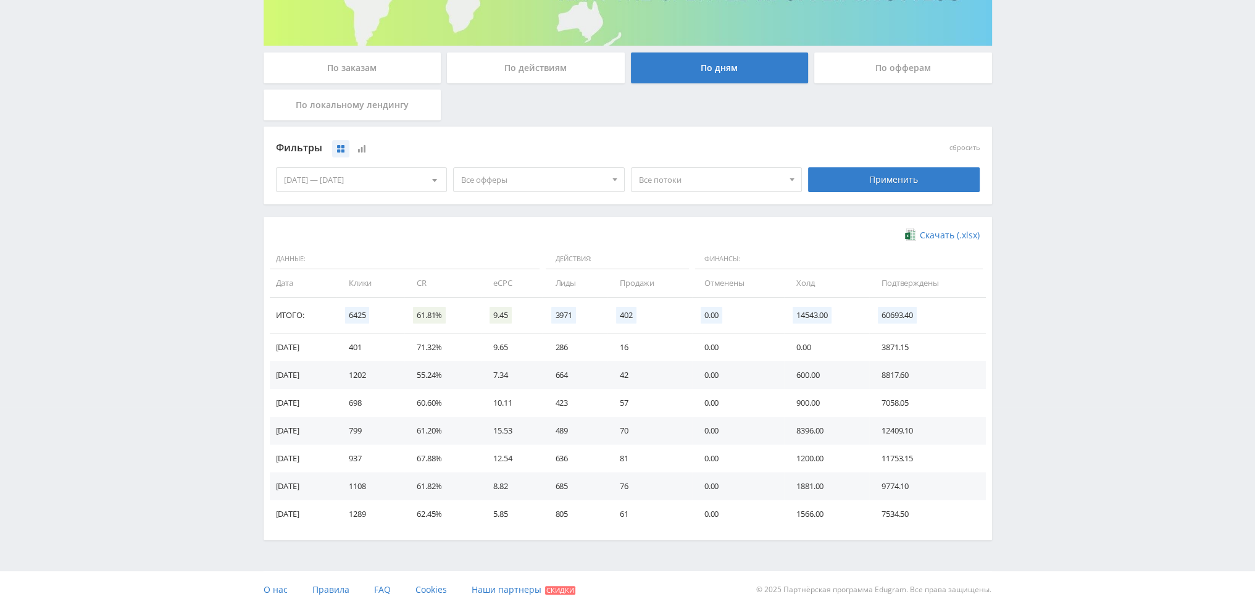
click at [525, 177] on span "Все офферы" at bounding box center [533, 179] width 144 height 23
click at [504, 312] on button "Study AI (RevShare)" at bounding box center [539, 308] width 170 height 17
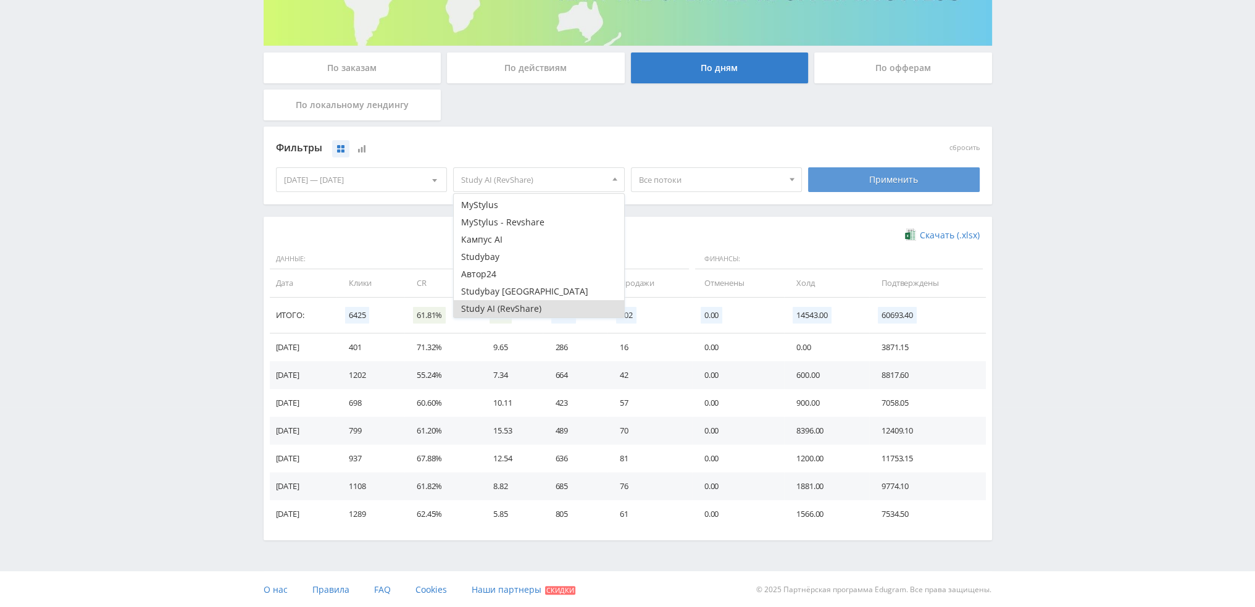
click at [859, 180] on div "Применить" at bounding box center [894, 179] width 172 height 25
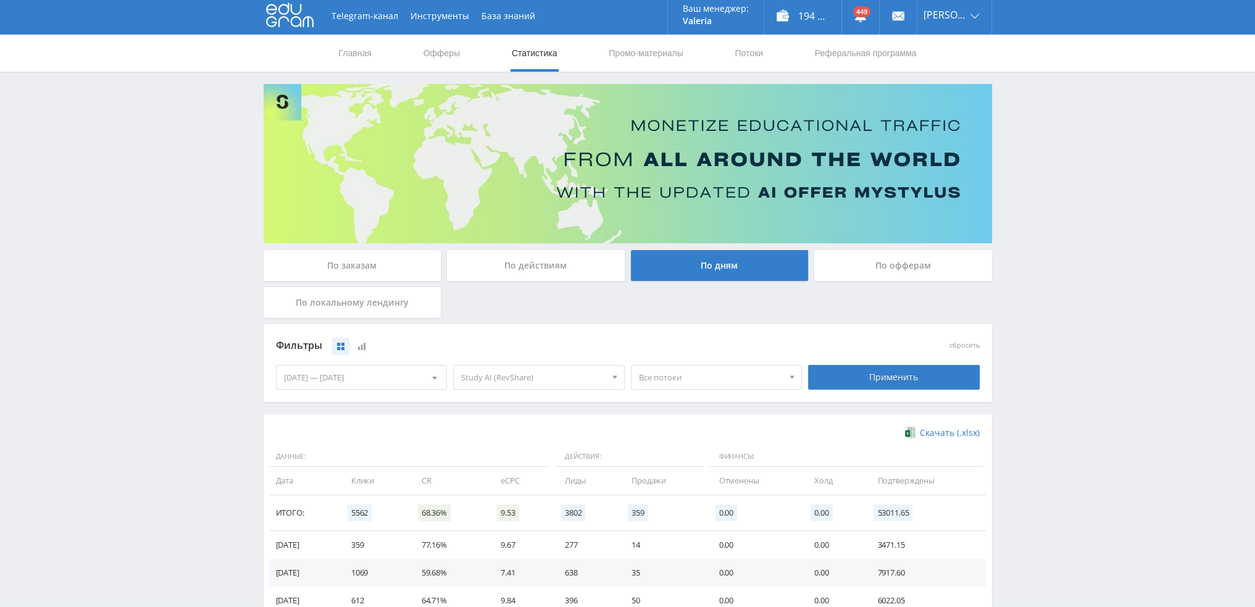
scroll to position [0, 0]
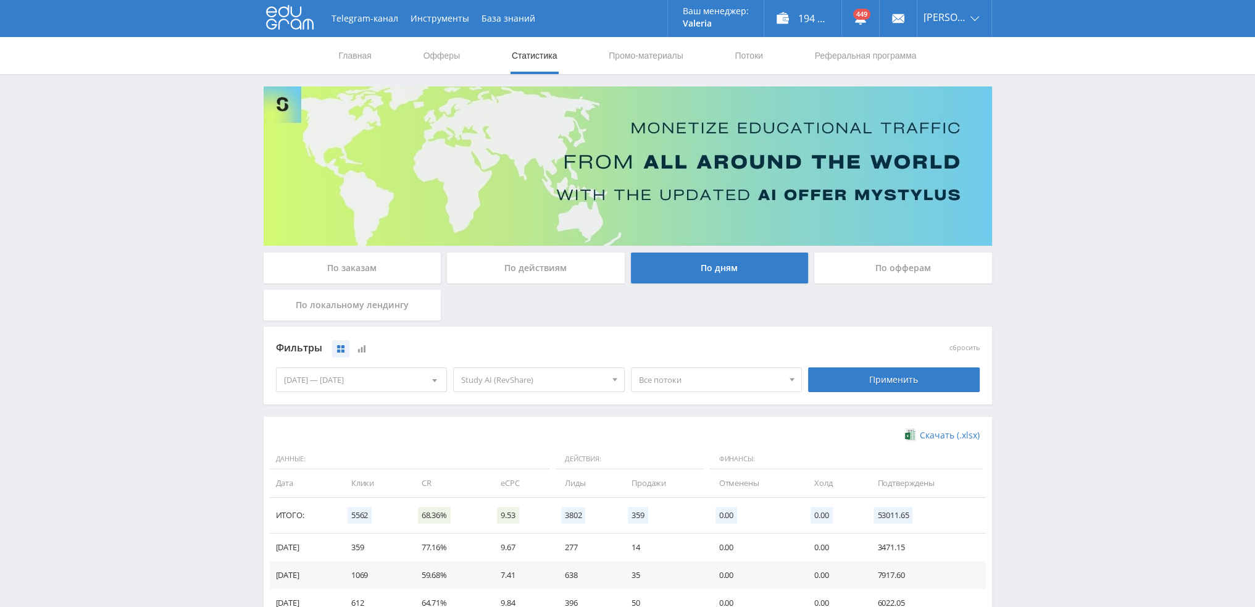
click at [531, 269] on div "По действиям" at bounding box center [536, 268] width 178 height 31
click at [0, 0] on input "По действиям" at bounding box center [0, 0] width 0 height 0
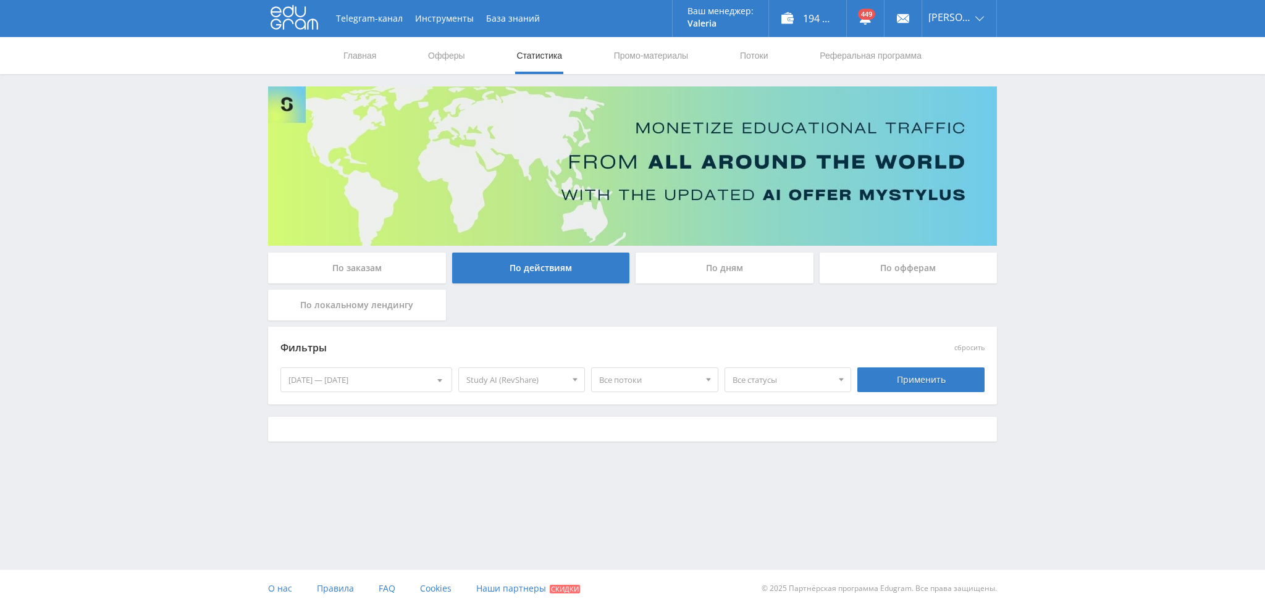
click at [790, 375] on span "Все статусы" at bounding box center [782, 379] width 100 height 23
click at [757, 439] on button "Подтвержден" at bounding box center [788, 437] width 126 height 17
click at [910, 381] on div "Применить" at bounding box center [920, 379] width 127 height 25
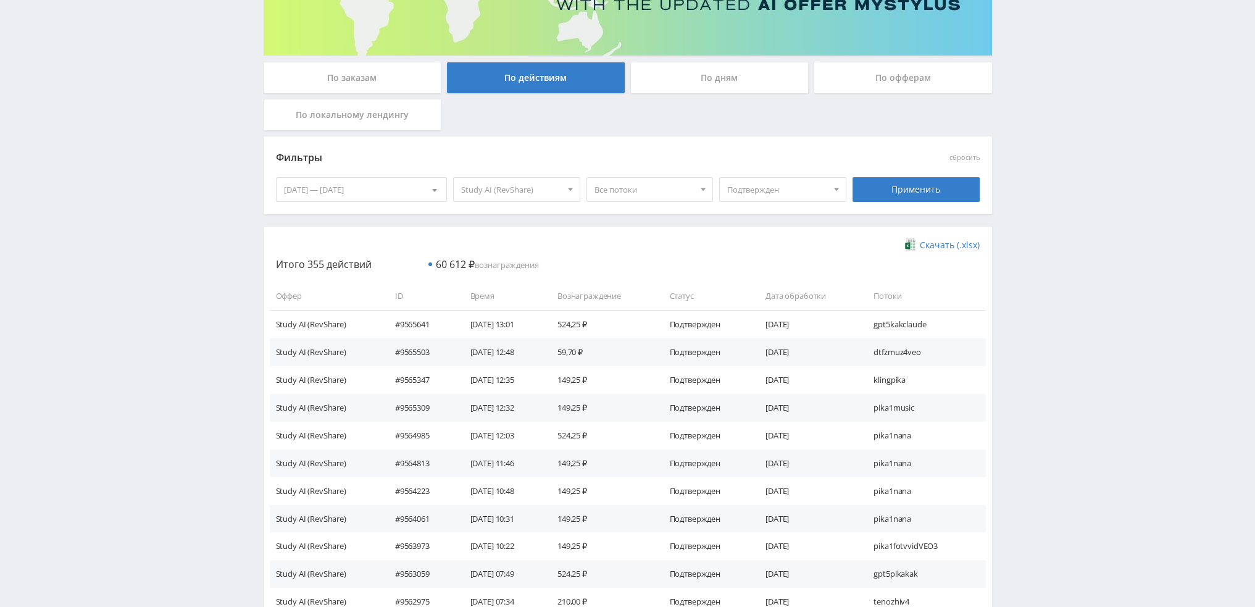
scroll to position [185, 0]
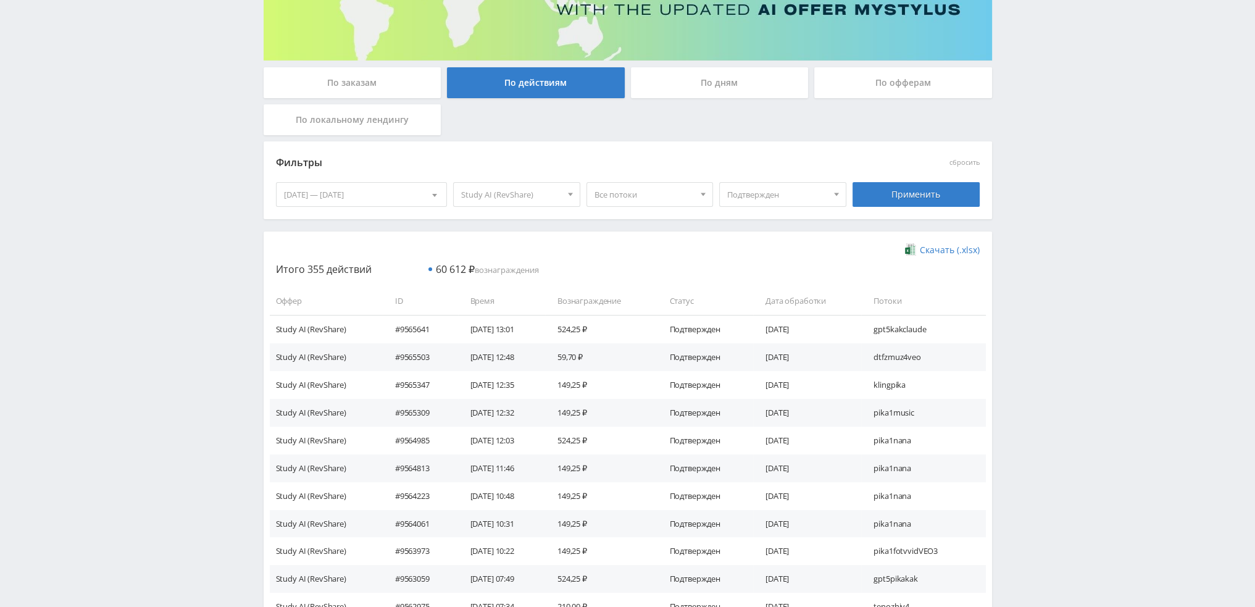
click at [660, 199] on span "Все потоки" at bounding box center [645, 194] width 100 height 23
click at [643, 256] on button "gpt5pikakak" at bounding box center [650, 262] width 126 height 17
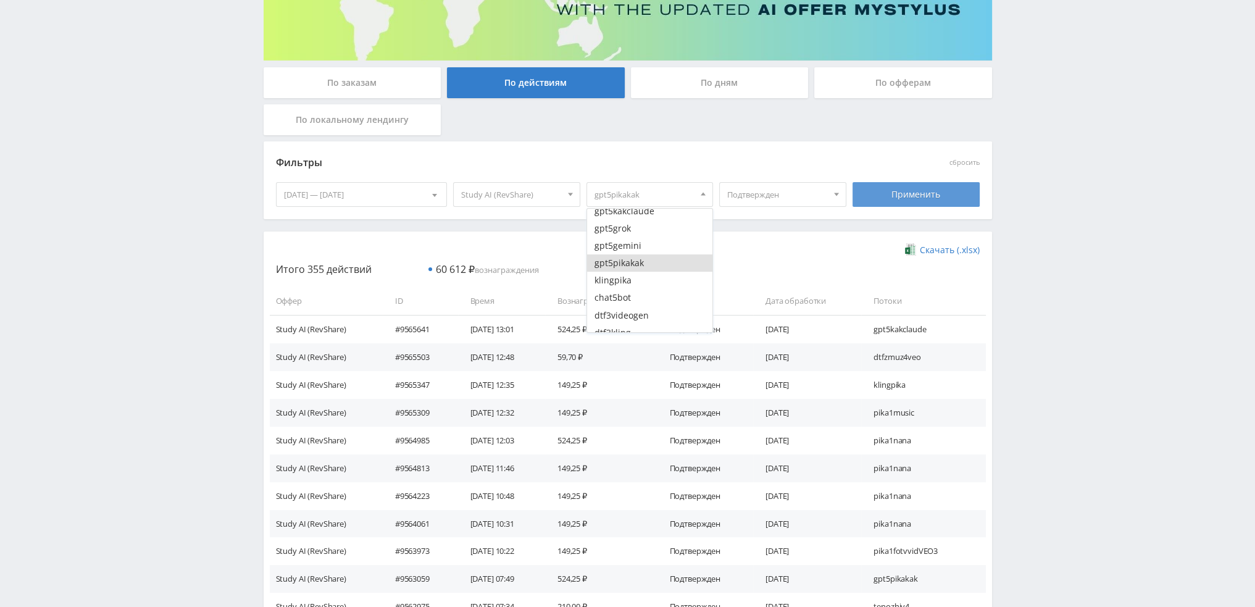
click at [929, 190] on div "Применить" at bounding box center [916, 194] width 127 height 25
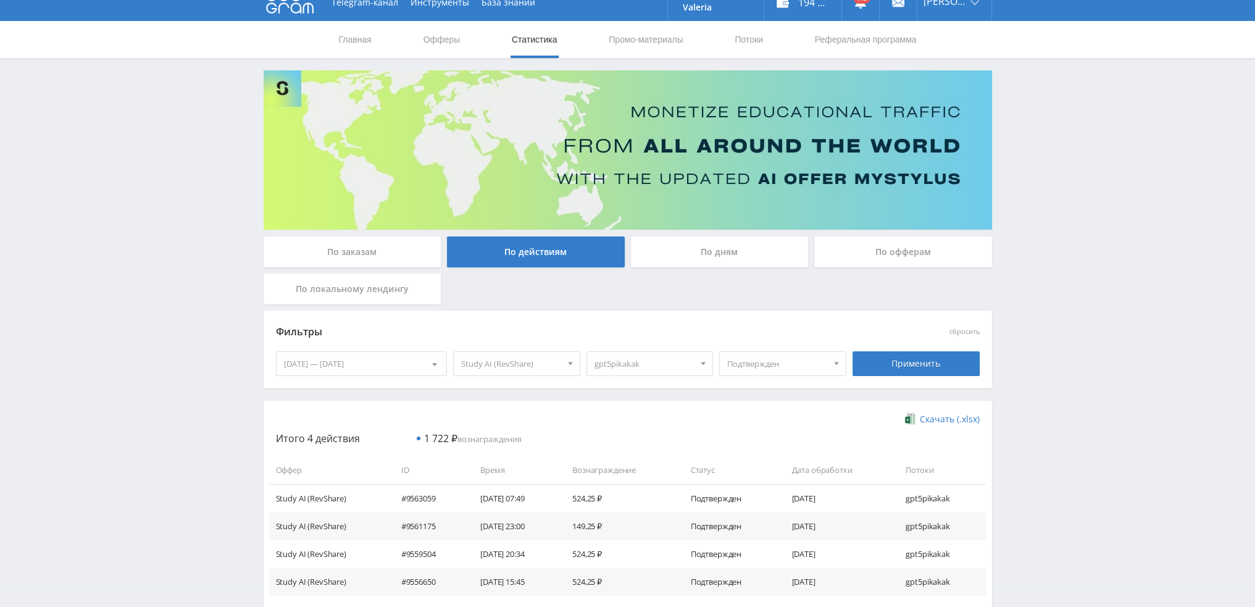
scroll to position [0, 0]
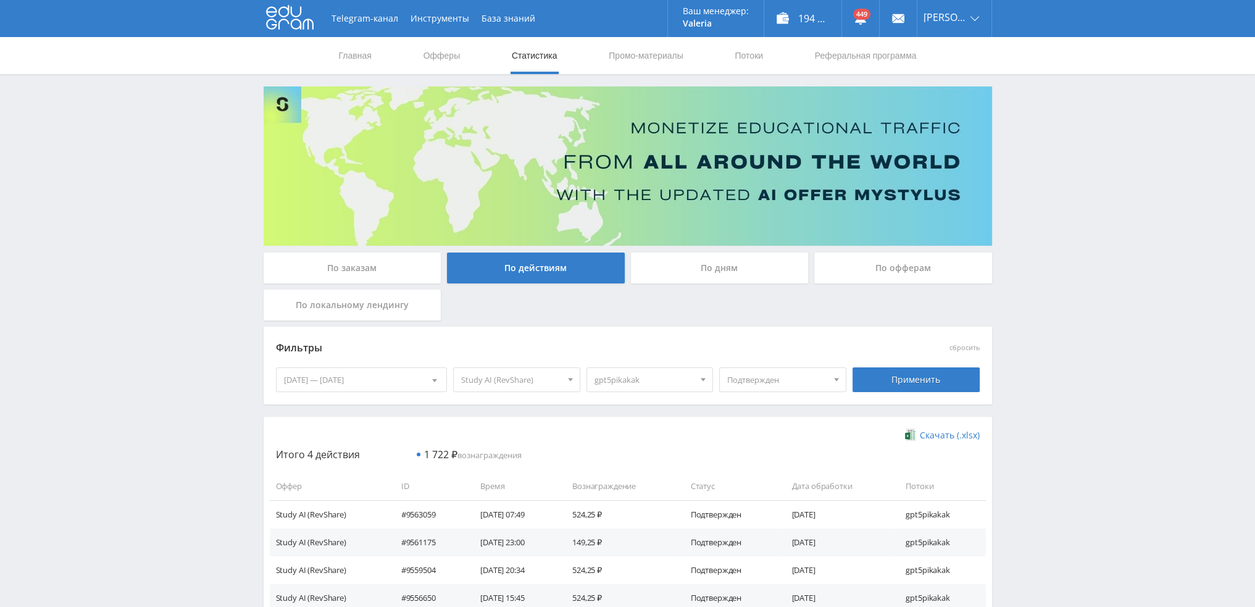
click at [524, 59] on link "Статистика" at bounding box center [535, 55] width 48 height 37
